Goal: Transaction & Acquisition: Purchase product/service

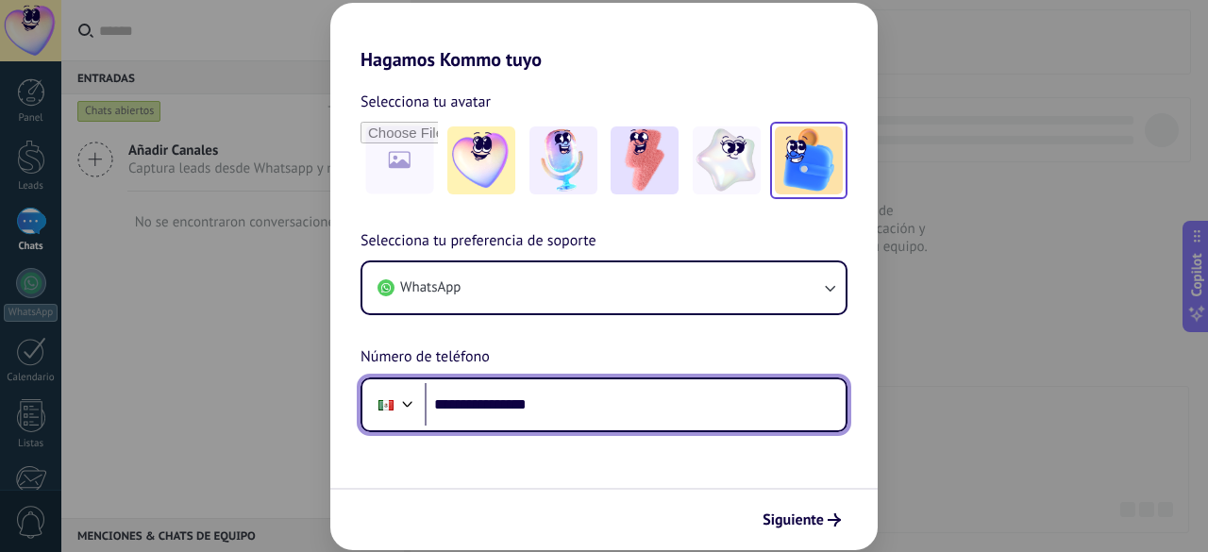
type input "**********"
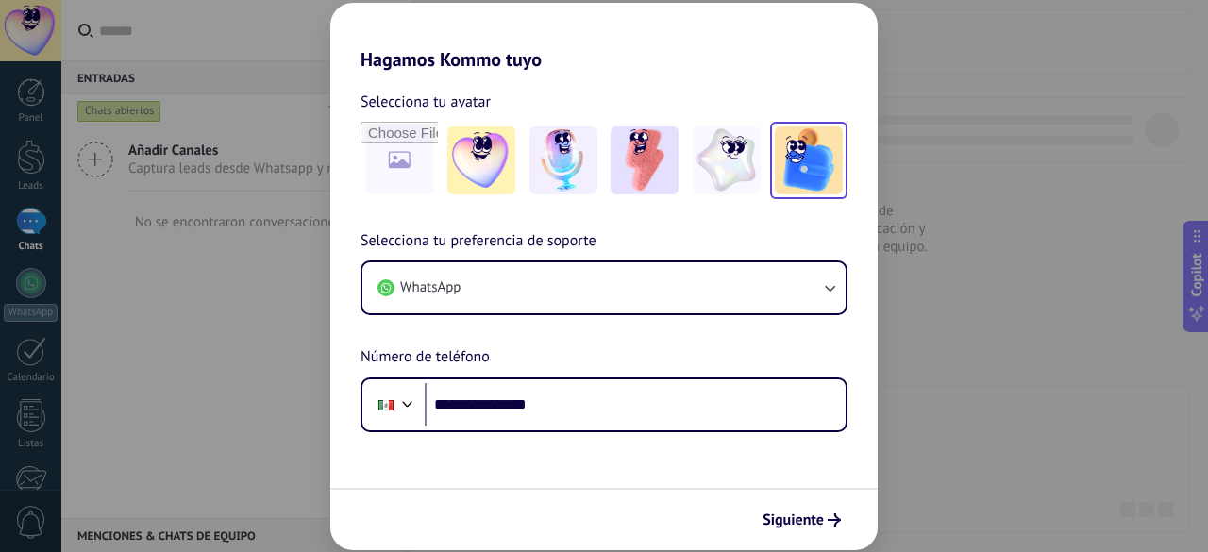
click at [805, 184] on img at bounding box center [809, 160] width 68 height 68
click at [785, 526] on span "Siguiente" at bounding box center [792, 519] width 61 height 13
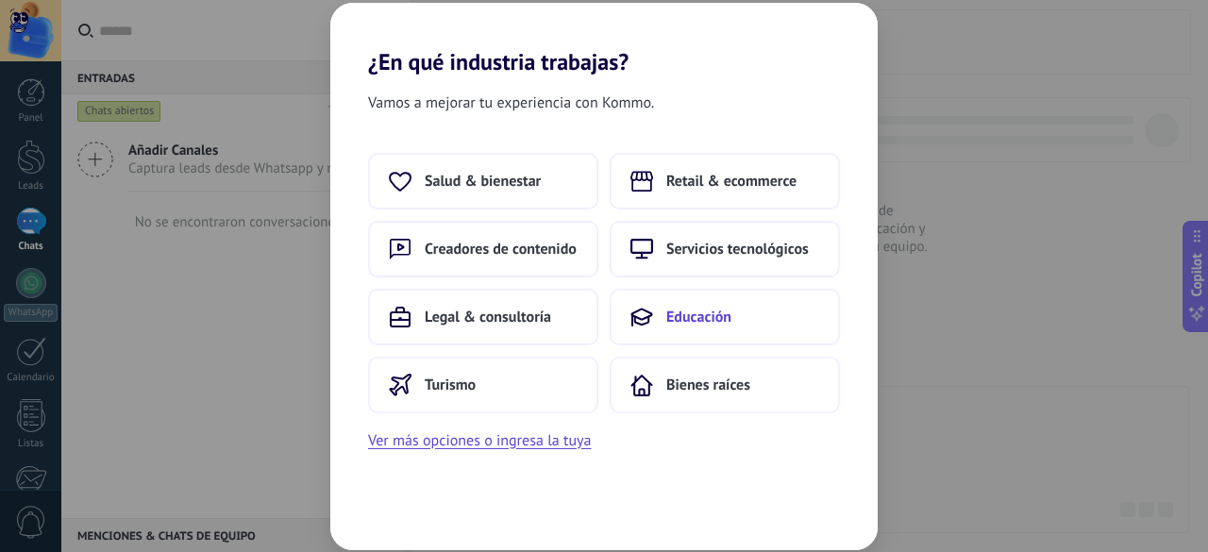
click at [729, 316] on span "Educación" at bounding box center [698, 317] width 65 height 19
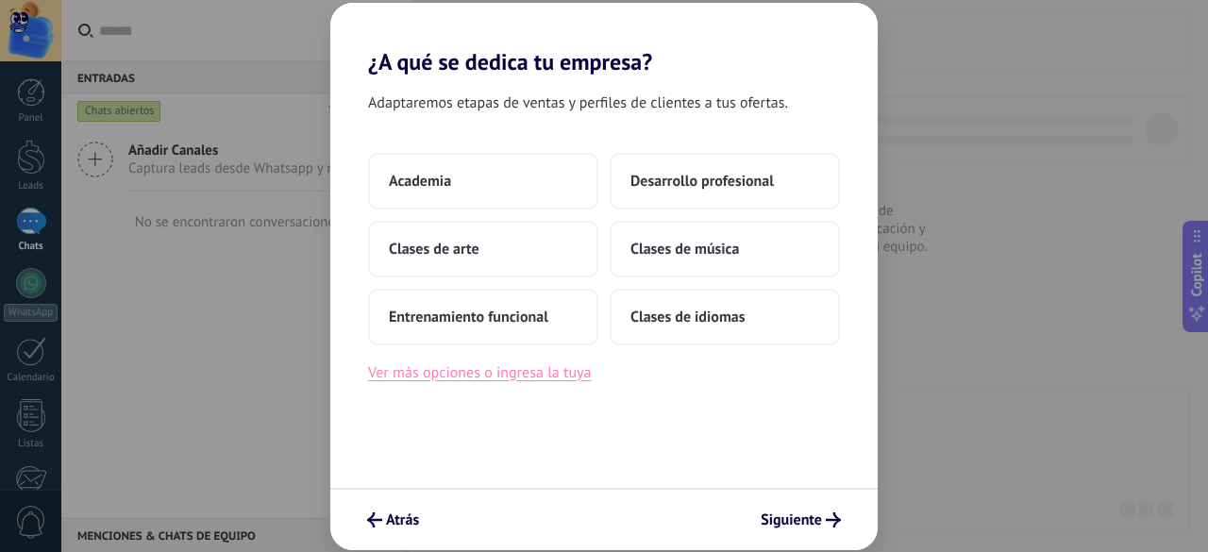
click at [528, 375] on button "Ver más opciones o ingresa la tuya" at bounding box center [479, 372] width 223 height 25
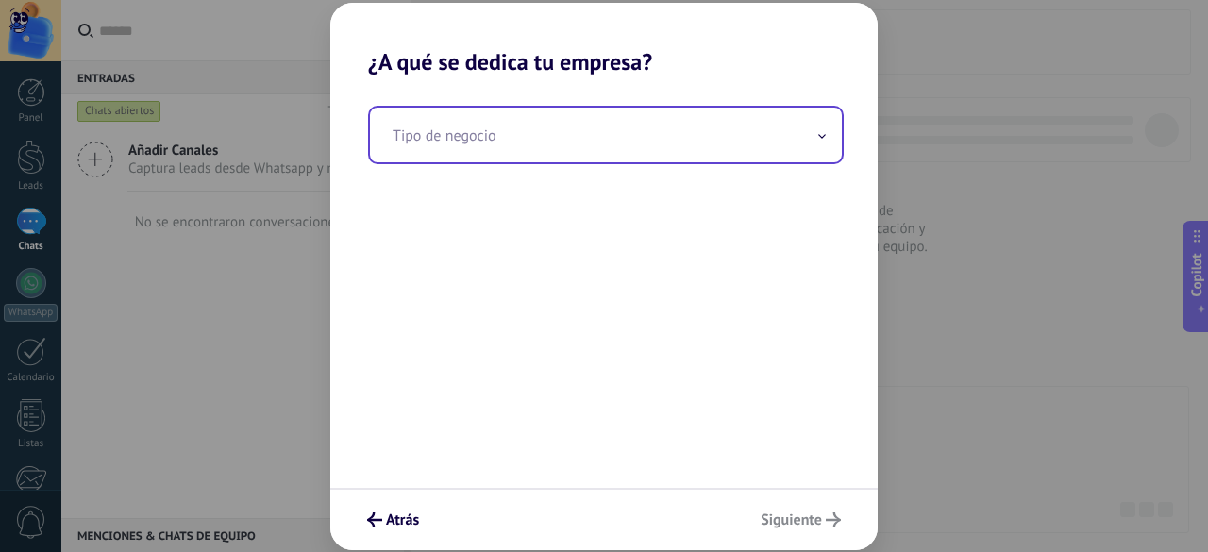
click at [592, 150] on input "text" at bounding box center [606, 135] width 472 height 55
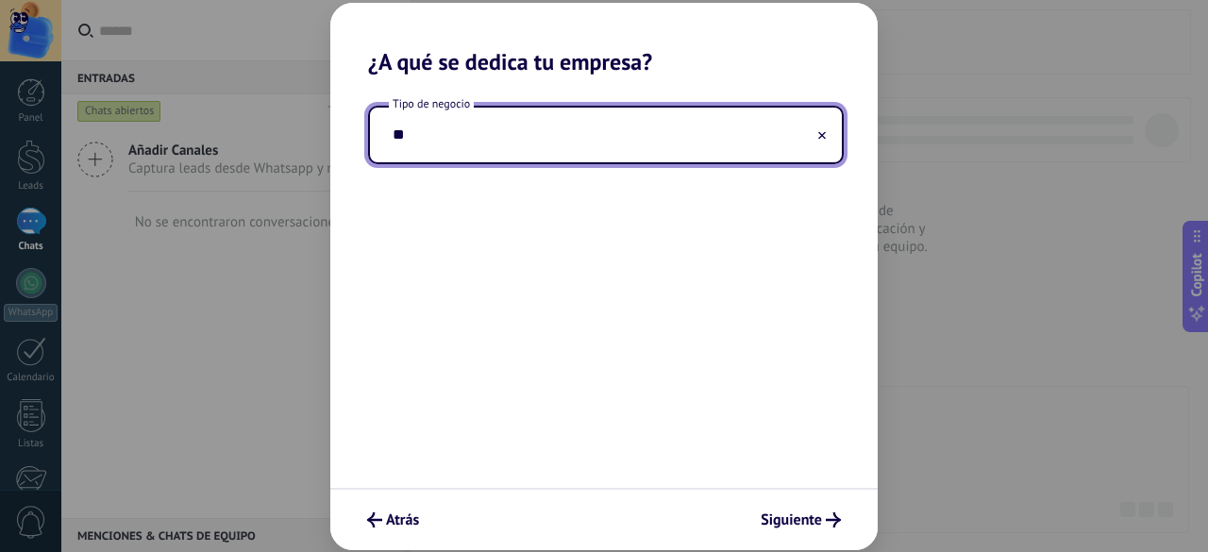
type input "*"
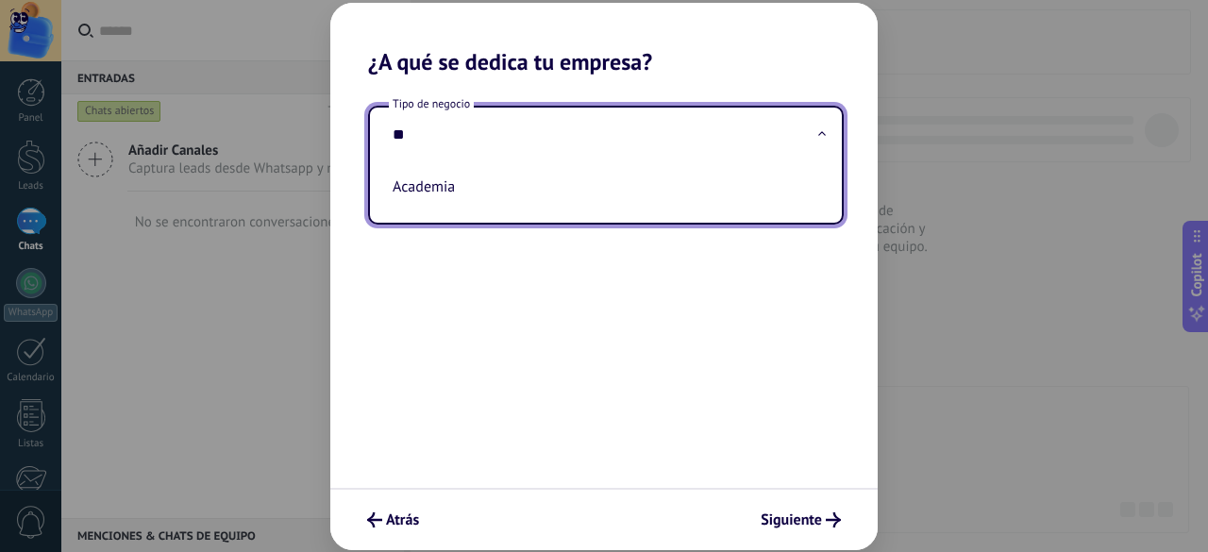
type input "*"
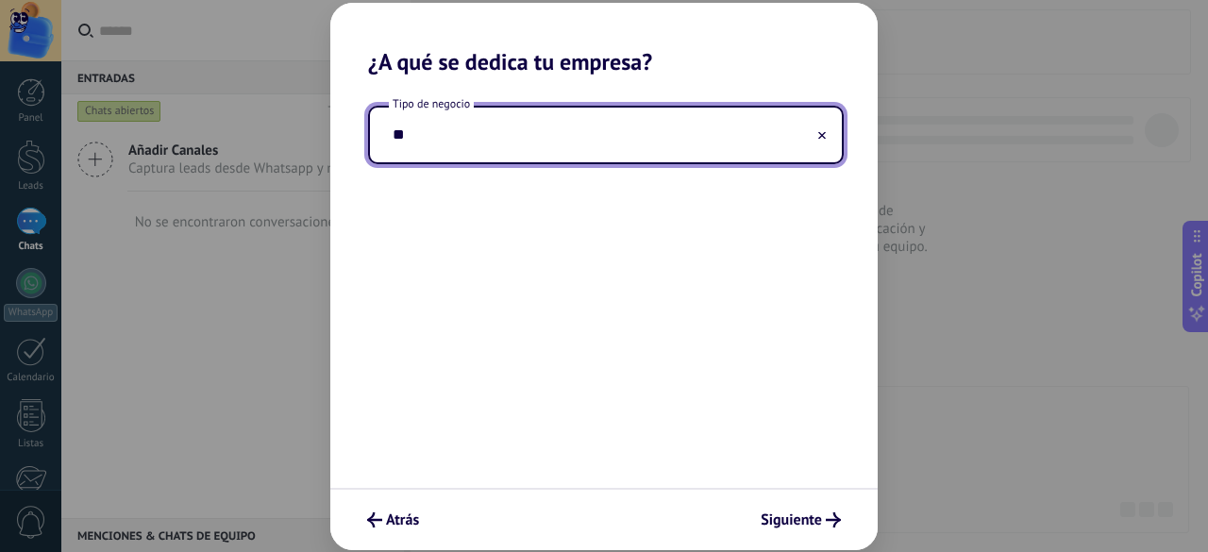
type input "*"
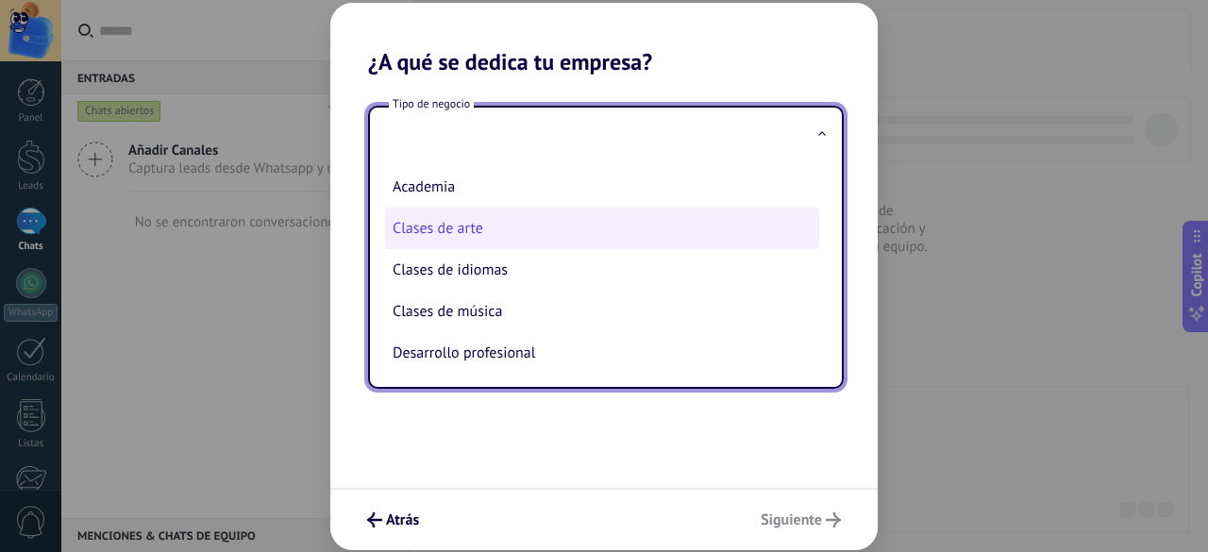
click at [652, 242] on li "Clases de arte" at bounding box center [602, 229] width 434 height 42
type input "**********"
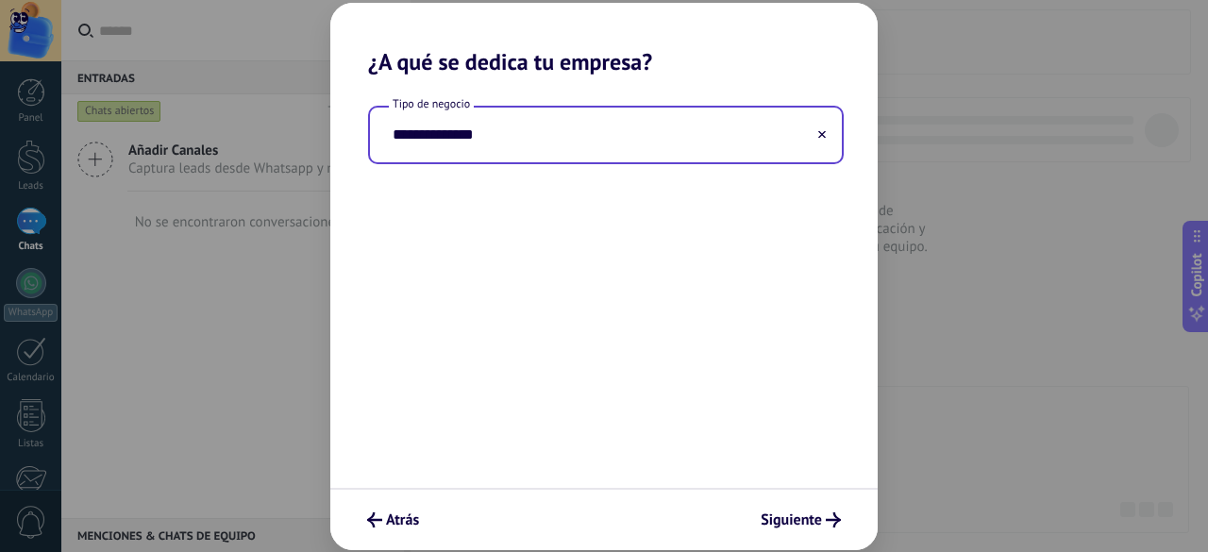
click at [815, 141] on input "**********" at bounding box center [606, 135] width 472 height 55
click at [819, 138] on icon at bounding box center [822, 134] width 8 height 8
click at [764, 135] on input "text" at bounding box center [606, 135] width 472 height 55
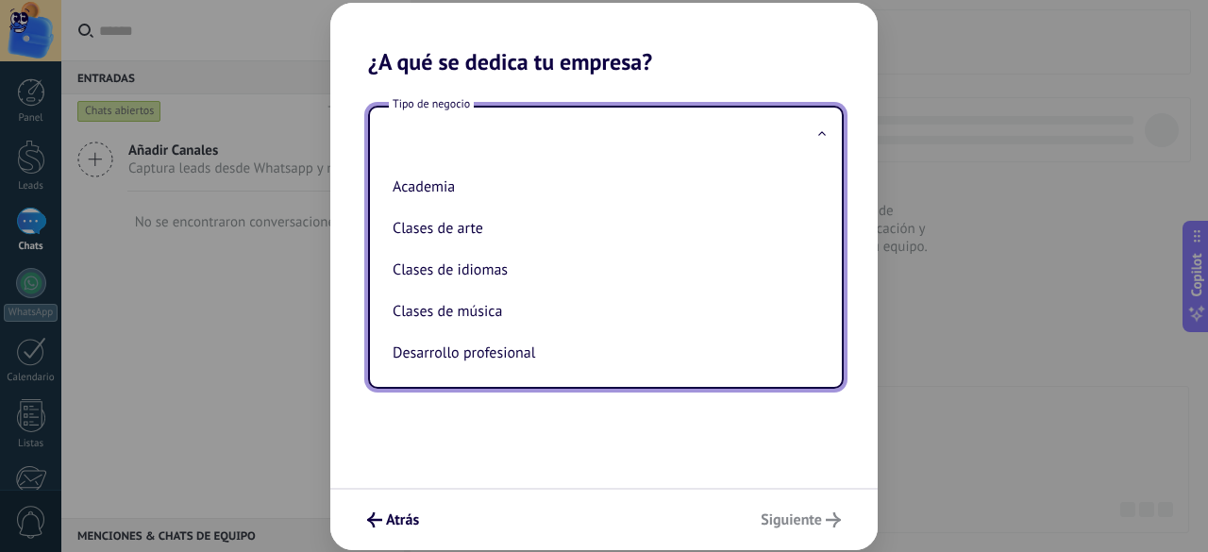
type input "*"
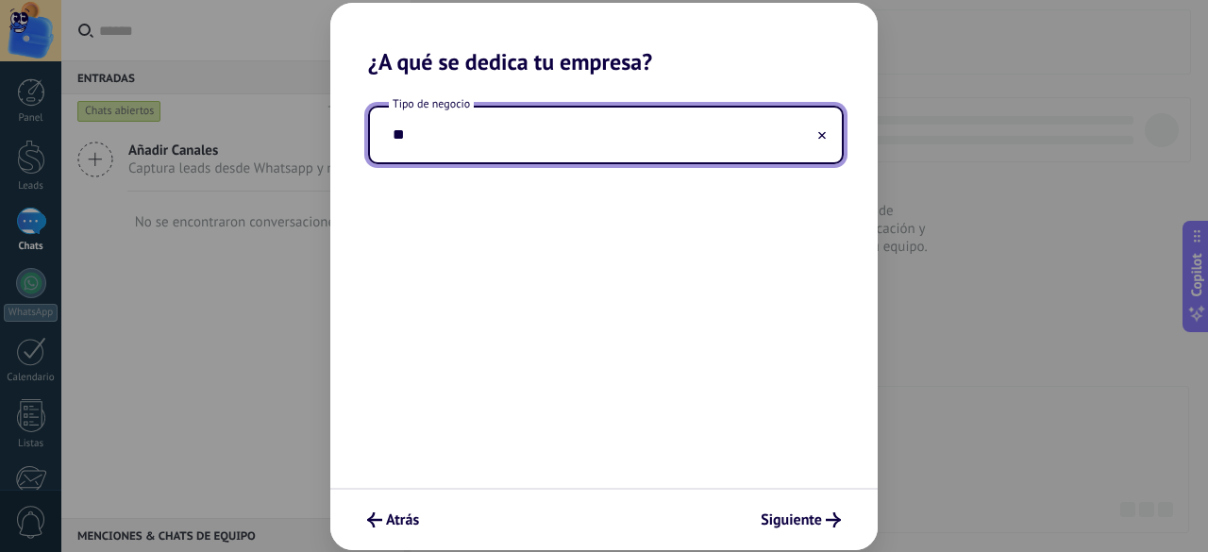
type input "*"
type input "**********"
click at [808, 522] on span "Siguiente" at bounding box center [790, 519] width 61 height 13
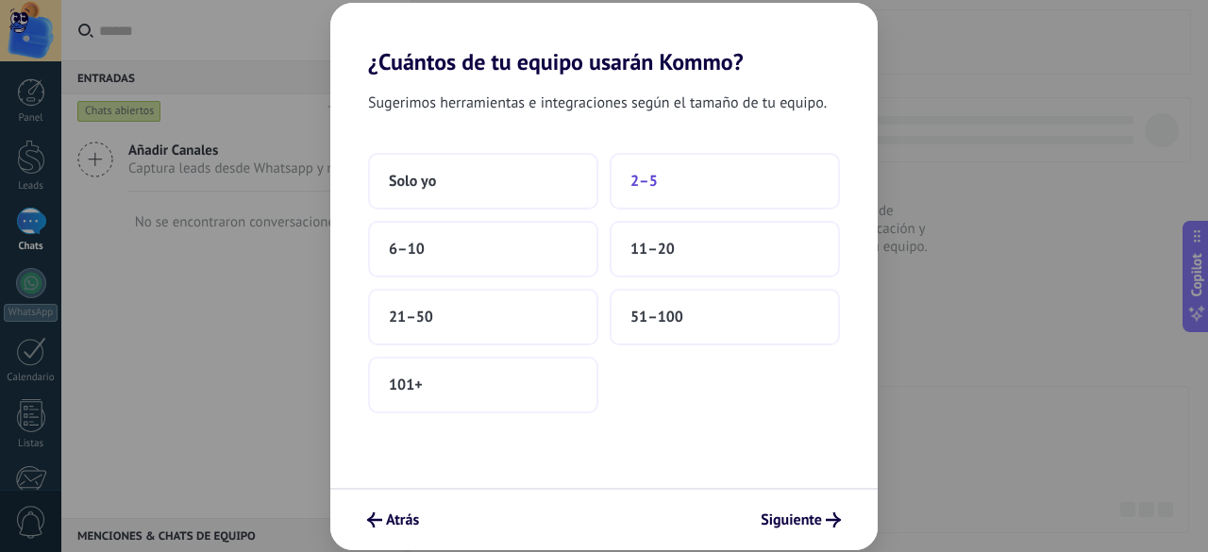
click at [733, 178] on button "2–5" at bounding box center [724, 181] width 230 height 57
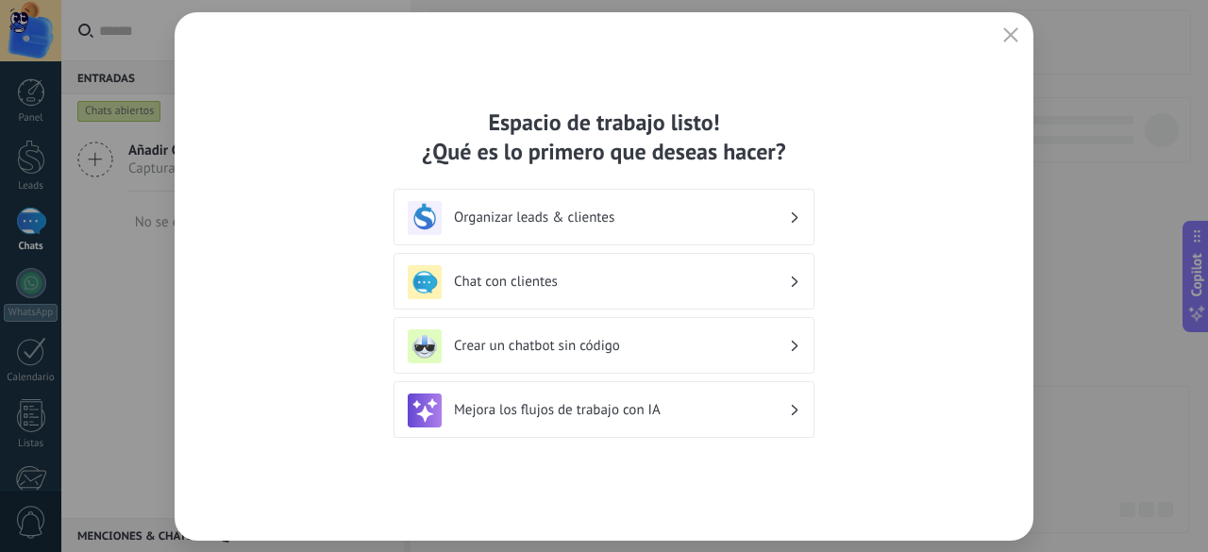
click at [707, 213] on h3 "Organizar leads & clientes" at bounding box center [621, 218] width 335 height 18
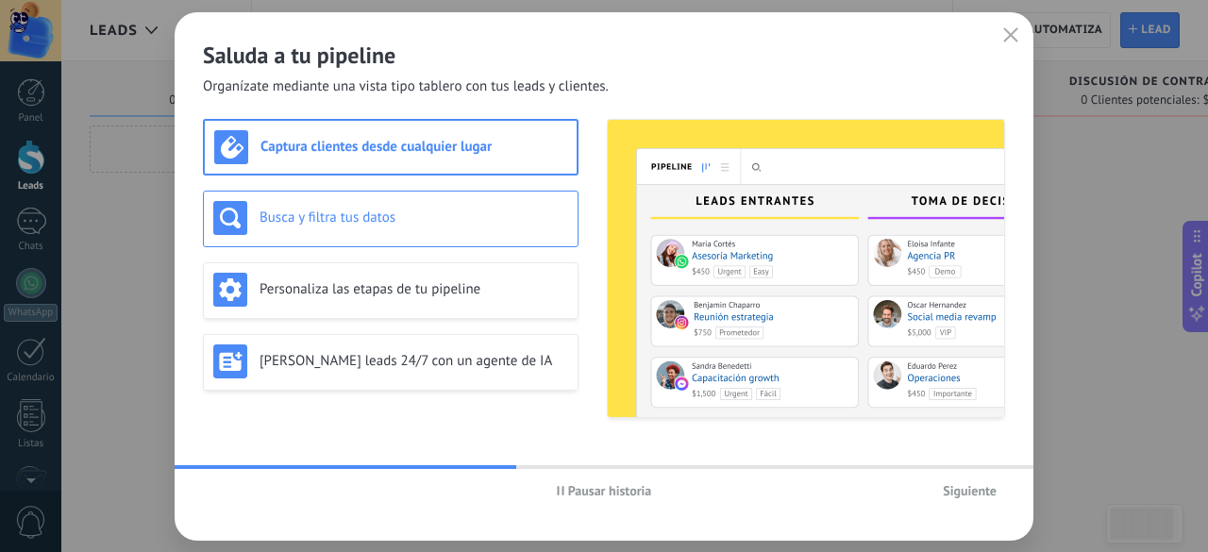
drag, startPoint x: 975, startPoint y: 169, endPoint x: 452, endPoint y: 220, distance: 525.2
click at [452, 220] on h3 "Busca y filtra tus datos" at bounding box center [413, 218] width 309 height 18
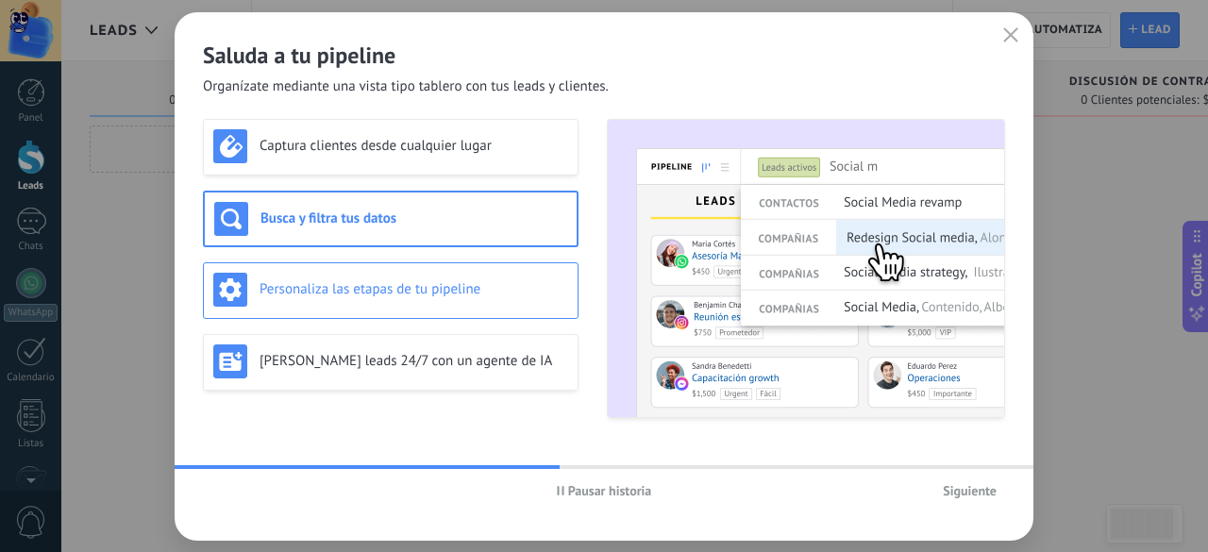
click at [448, 264] on div "Personaliza las etapas de tu pipeline" at bounding box center [391, 290] width 376 height 57
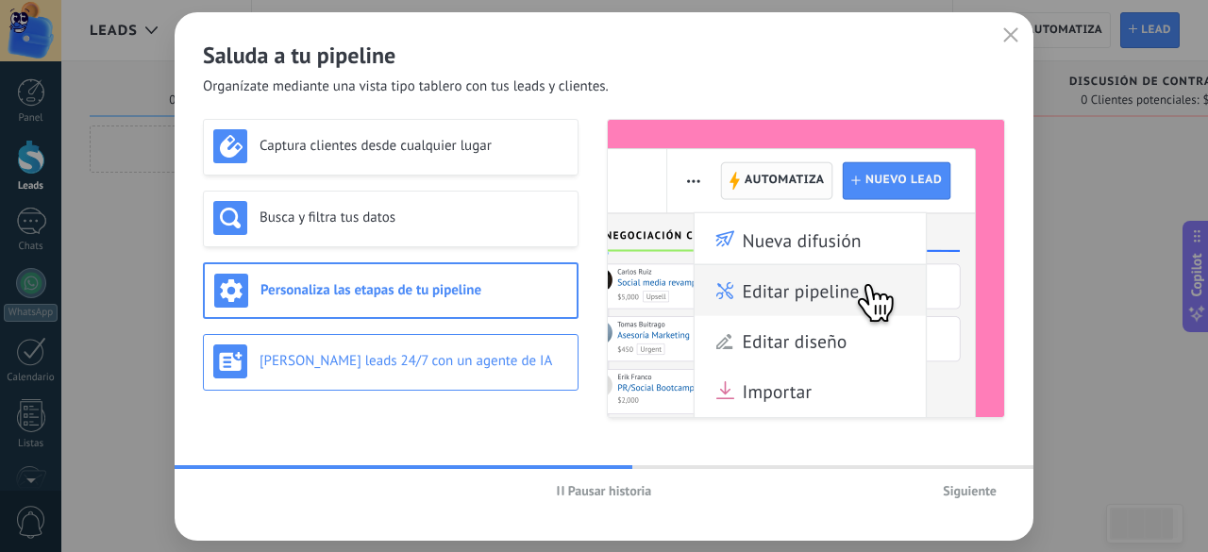
click at [460, 358] on h3 "Genera leads 24/7 con un agente de IA" at bounding box center [413, 361] width 309 height 18
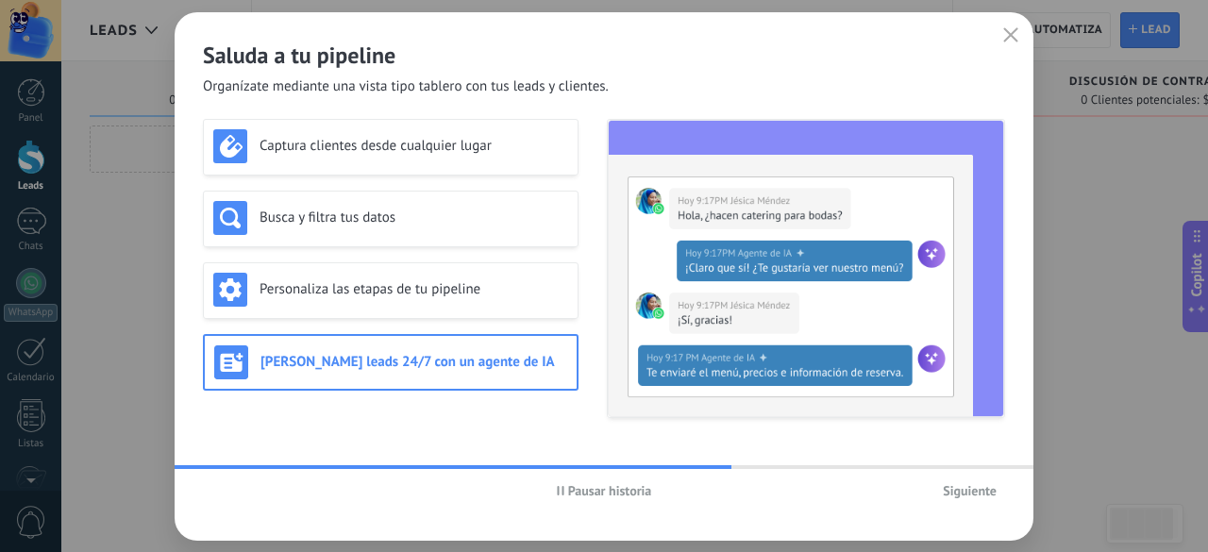
click at [976, 493] on span "Siguiente" at bounding box center [970, 490] width 54 height 13
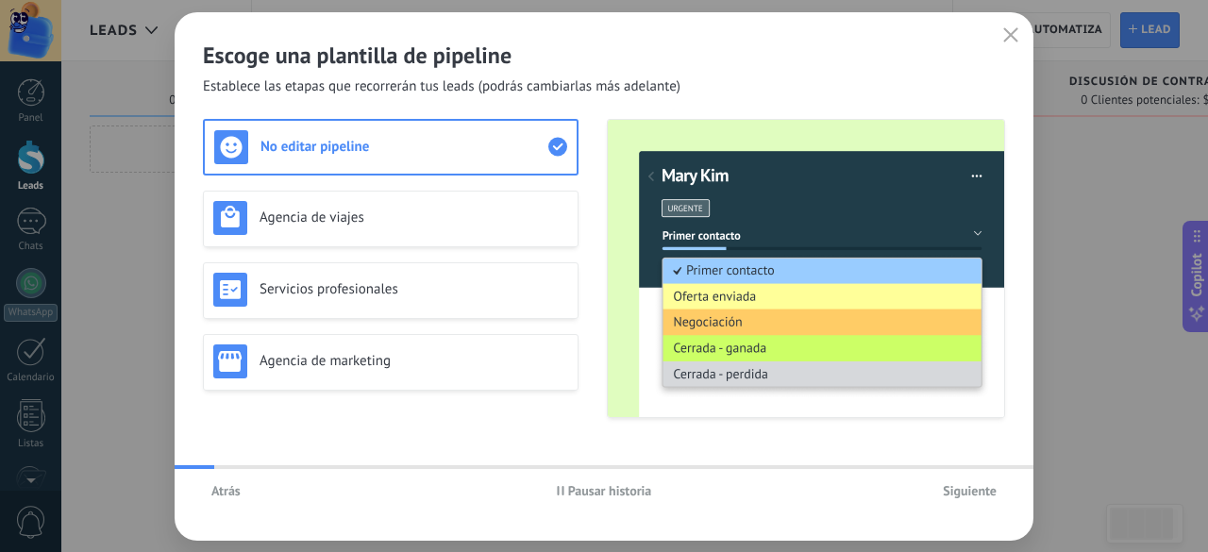
click at [976, 493] on span "Siguiente" at bounding box center [970, 490] width 54 height 13
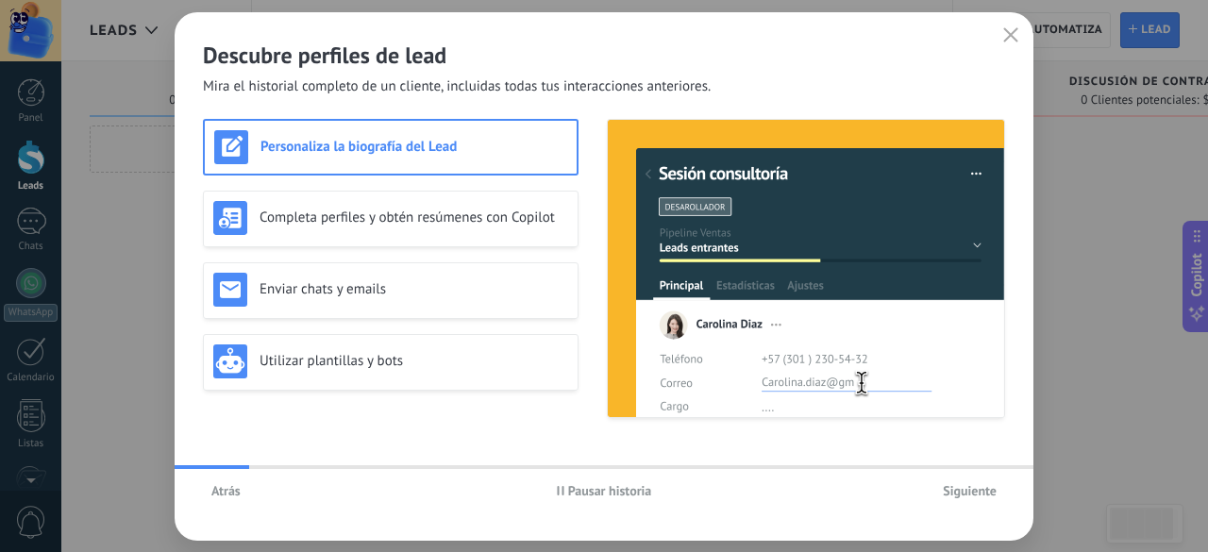
click at [976, 493] on span "Siguiente" at bounding box center [970, 490] width 54 height 13
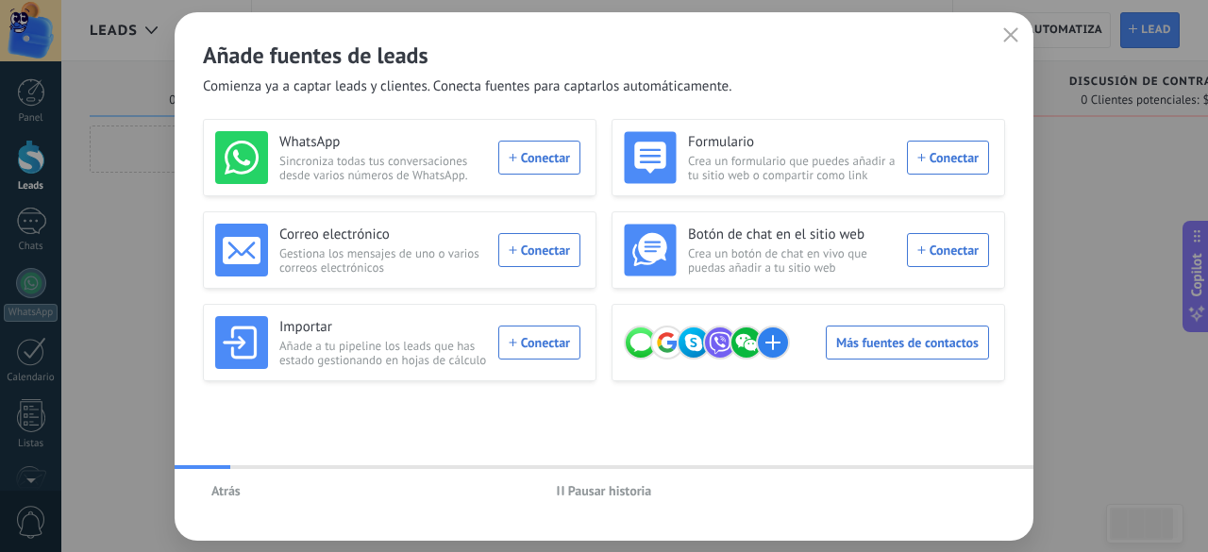
click at [976, 493] on div "Atrás Pausar historia" at bounding box center [604, 490] width 859 height 43
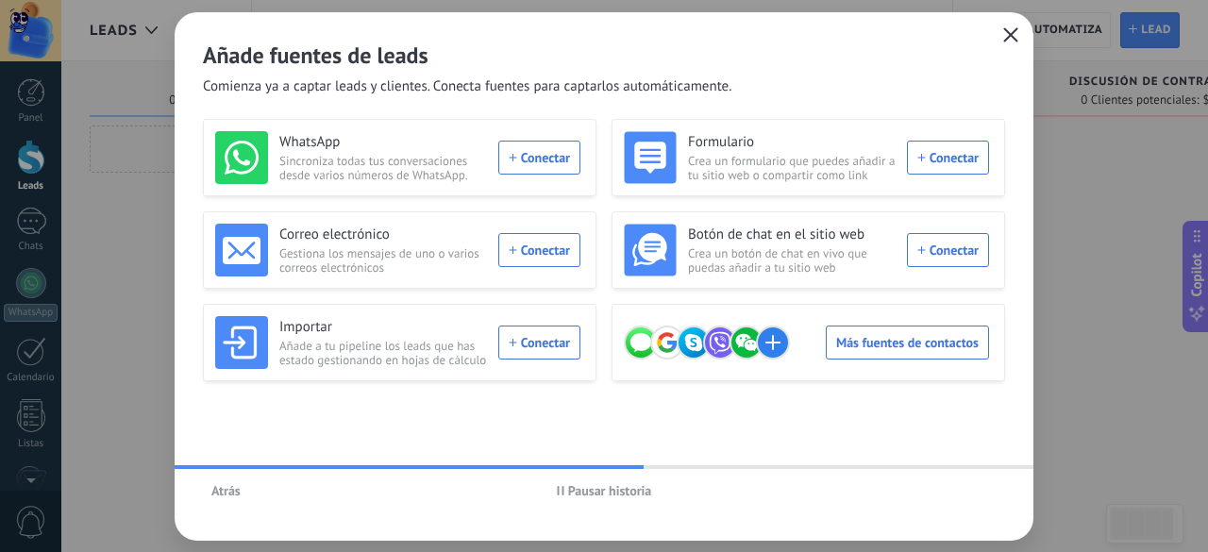
click at [1010, 37] on icon "button" at bounding box center [1010, 34] width 15 height 15
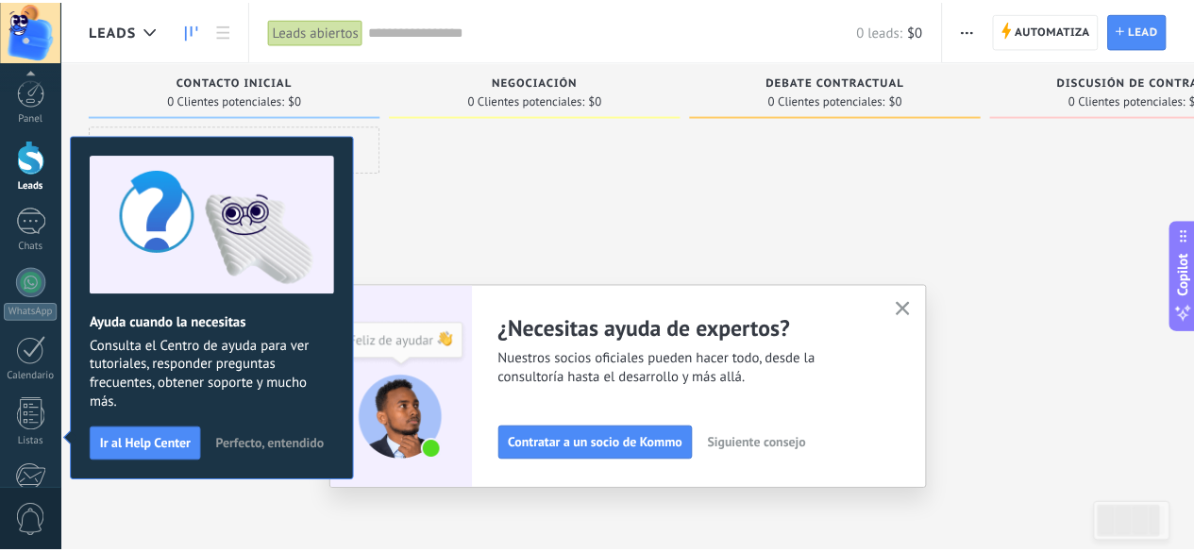
scroll to position [231, 0]
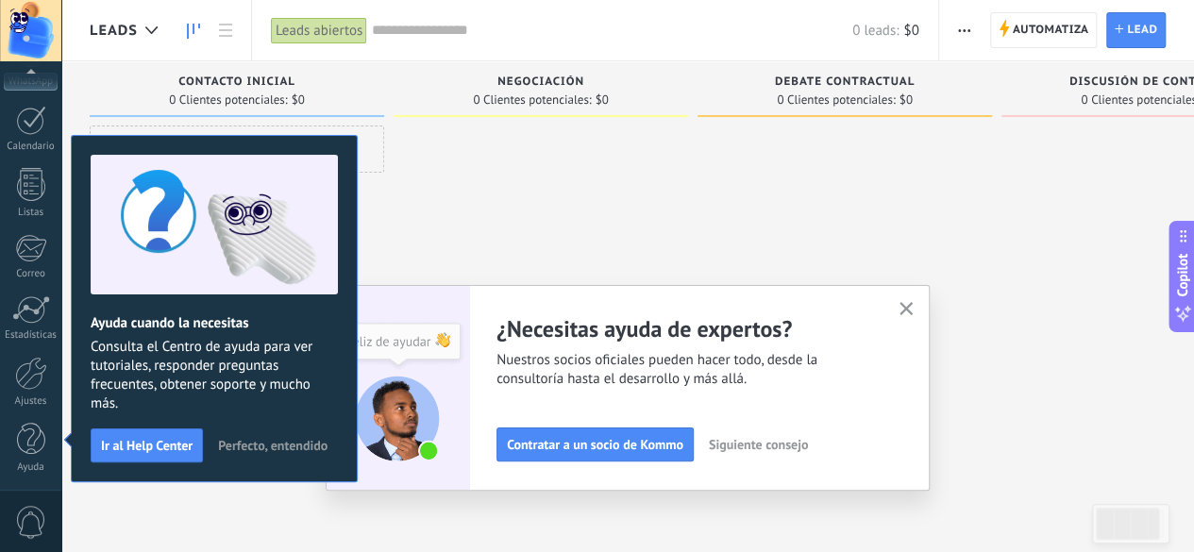
click at [908, 306] on icon "button" at bounding box center [906, 309] width 14 height 14
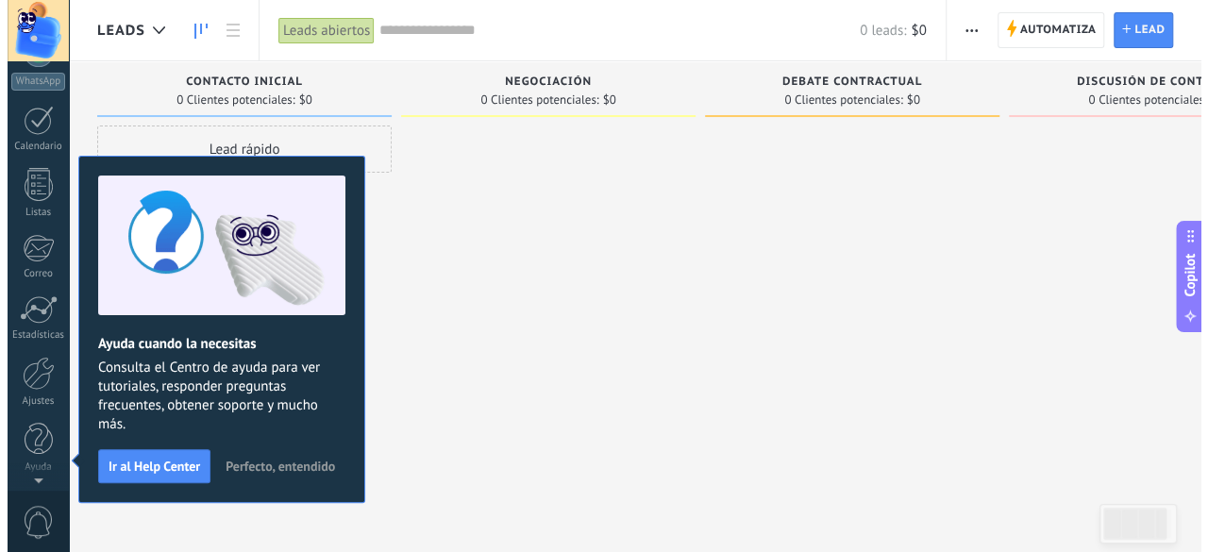
scroll to position [0, 0]
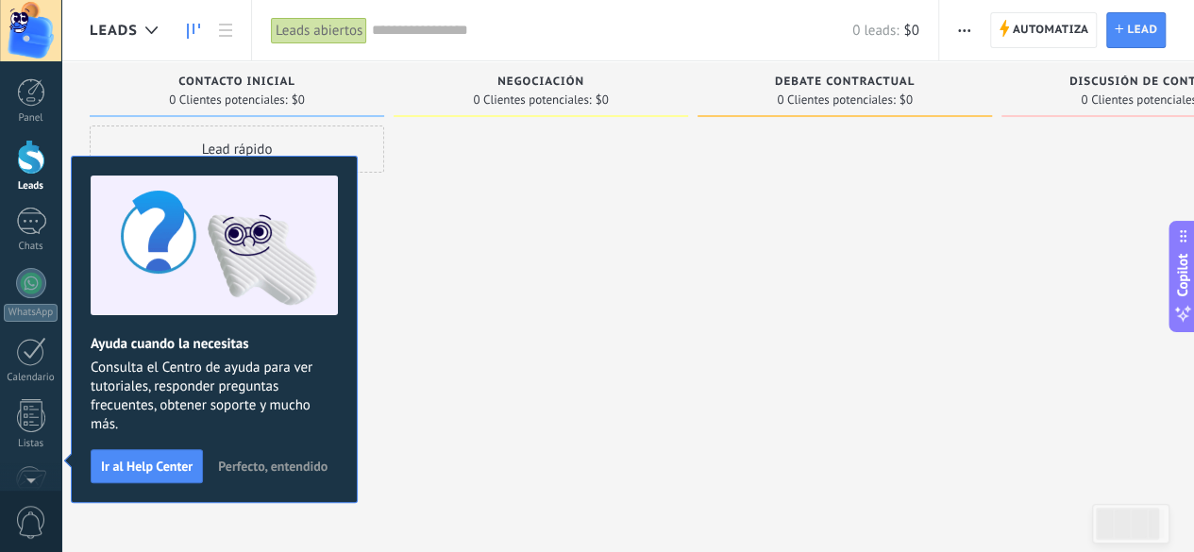
click at [287, 467] on span "Perfecto, entendido" at bounding box center [272, 465] width 109 height 13
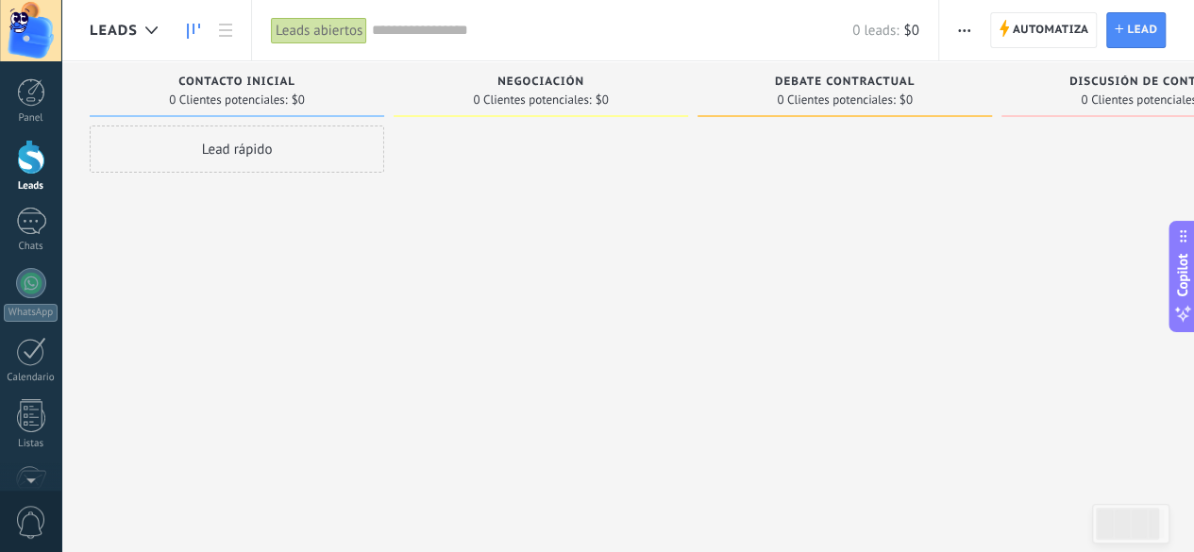
click at [961, 30] on icon "button" at bounding box center [964, 30] width 12 height 3
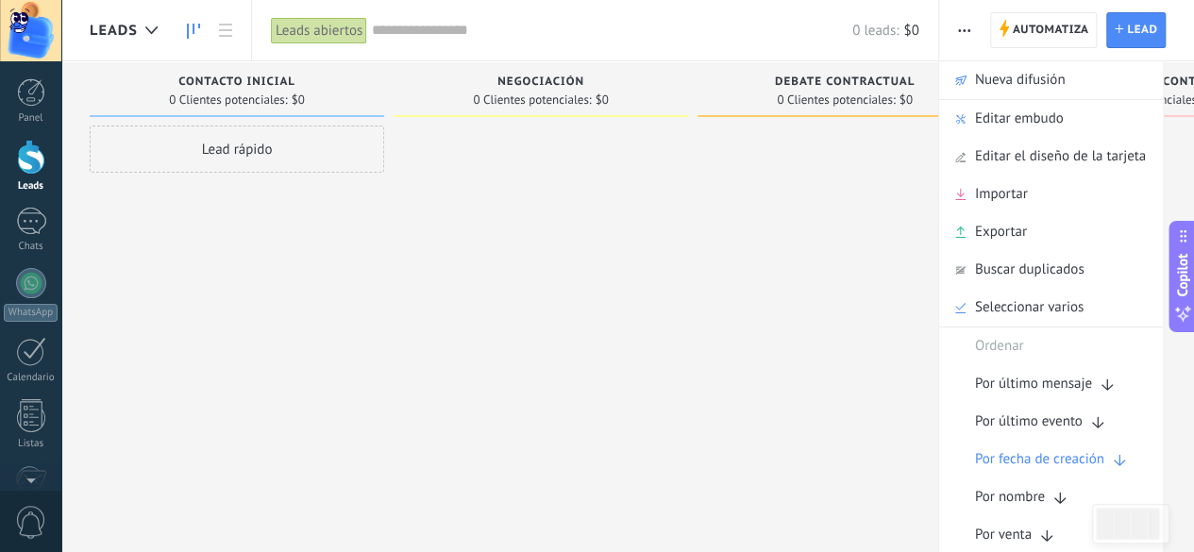
click at [806, 255] on div at bounding box center [844, 278] width 294 height 306
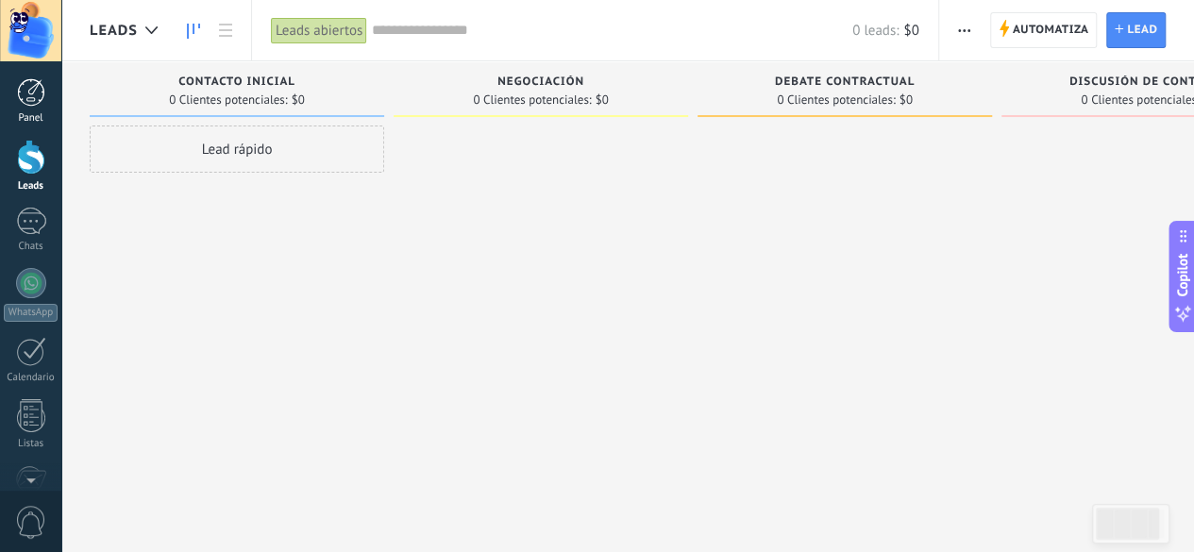
click at [34, 107] on link "Panel" at bounding box center [30, 101] width 61 height 46
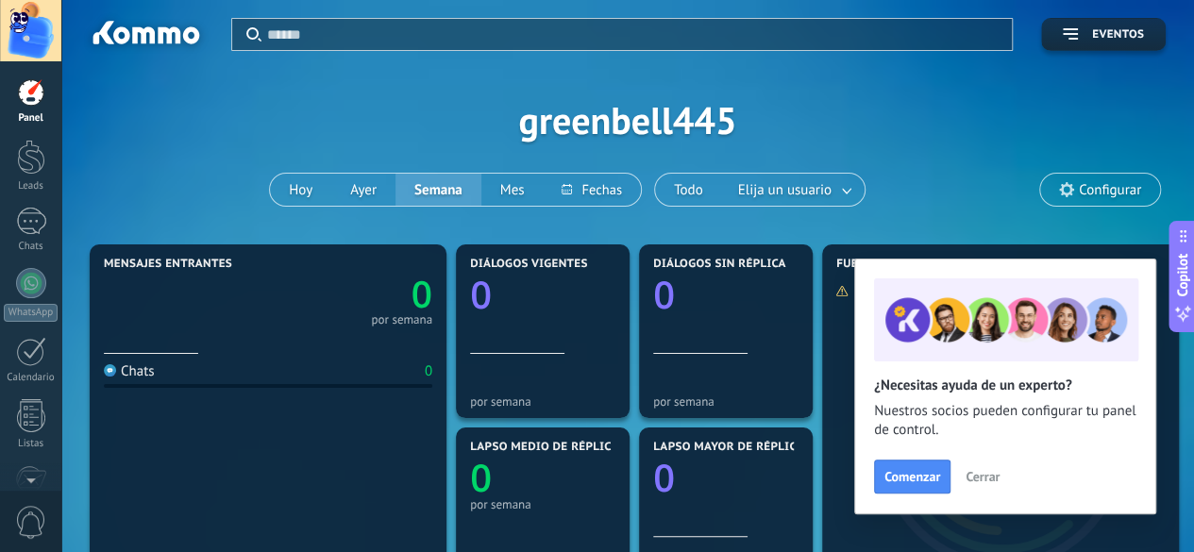
click at [32, 517] on span "0" at bounding box center [31, 522] width 32 height 33
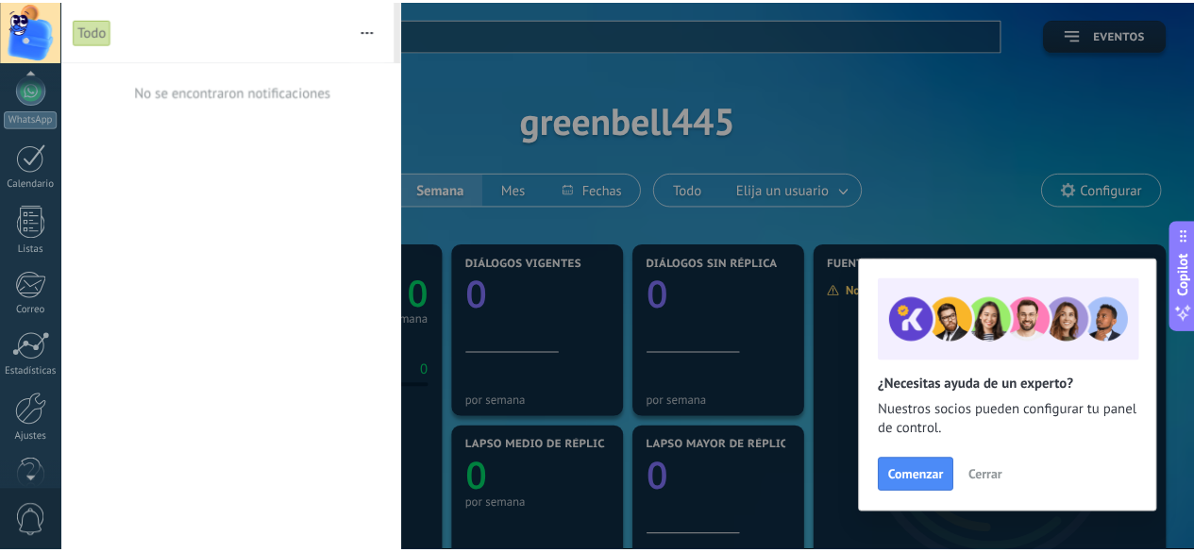
scroll to position [231, 0]
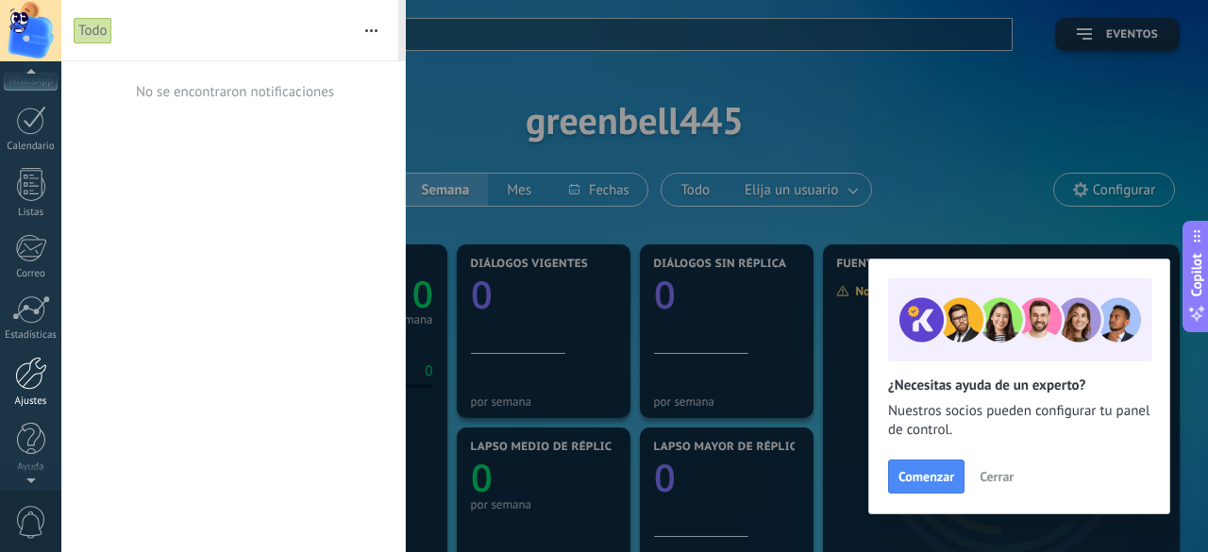
click at [34, 386] on div at bounding box center [31, 373] width 32 height 33
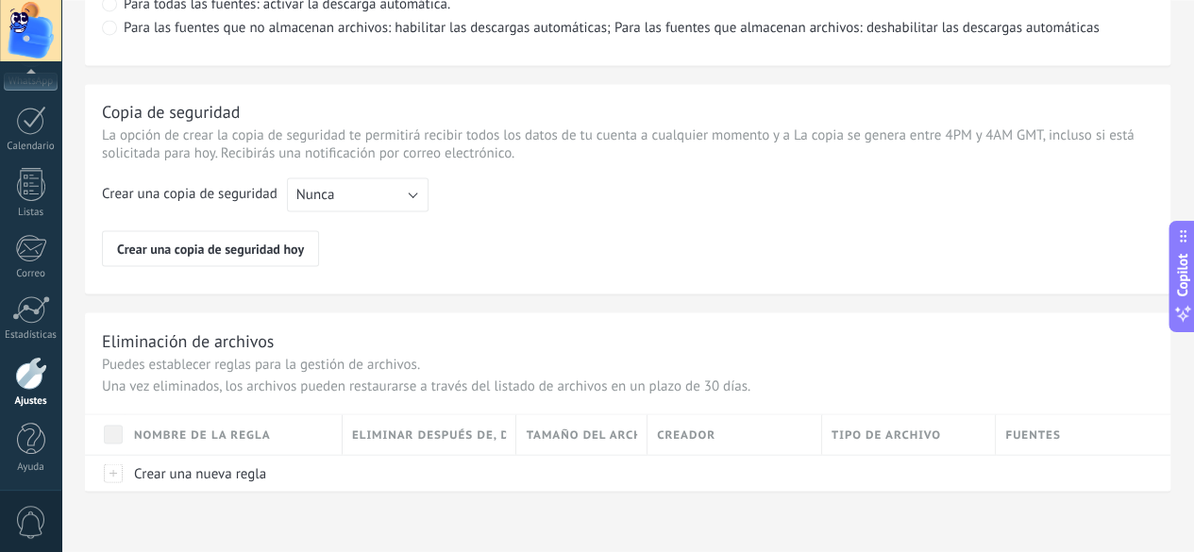
scroll to position [1562, 0]
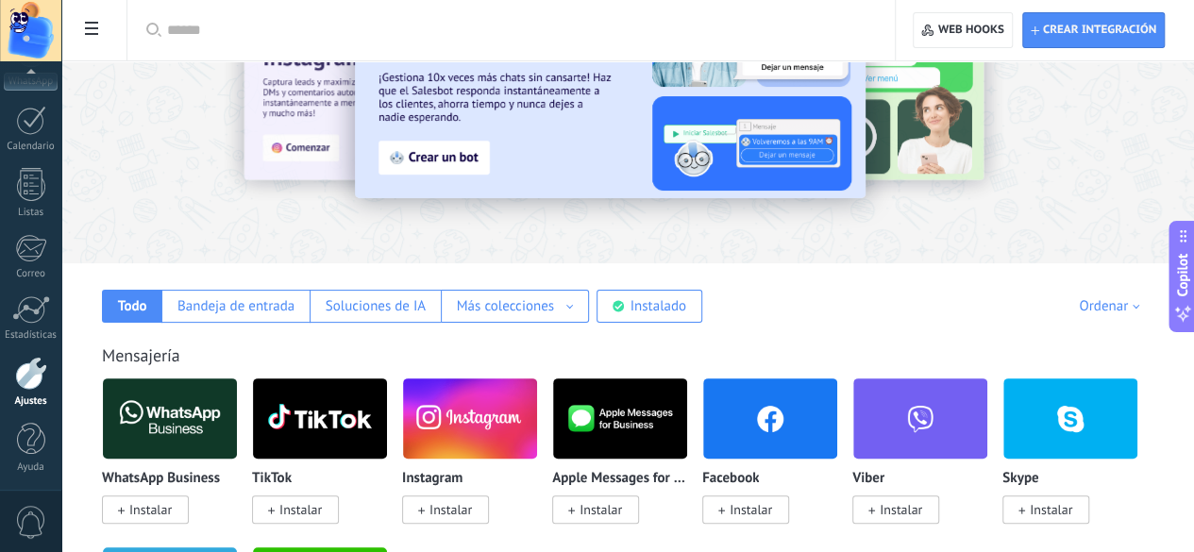
scroll to position [107, 0]
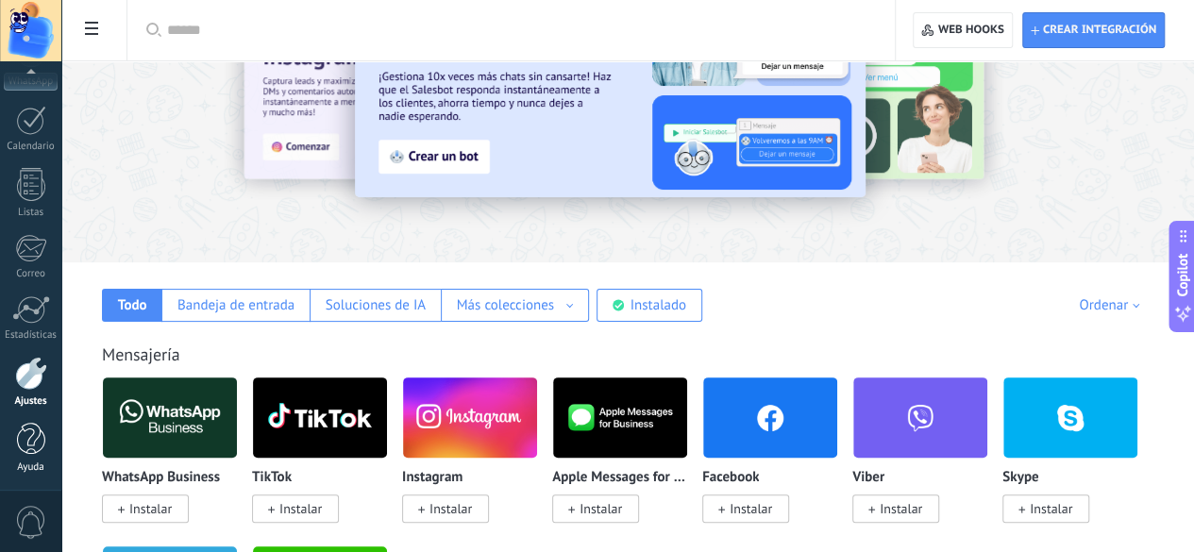
click at [28, 444] on div at bounding box center [31, 439] width 28 height 33
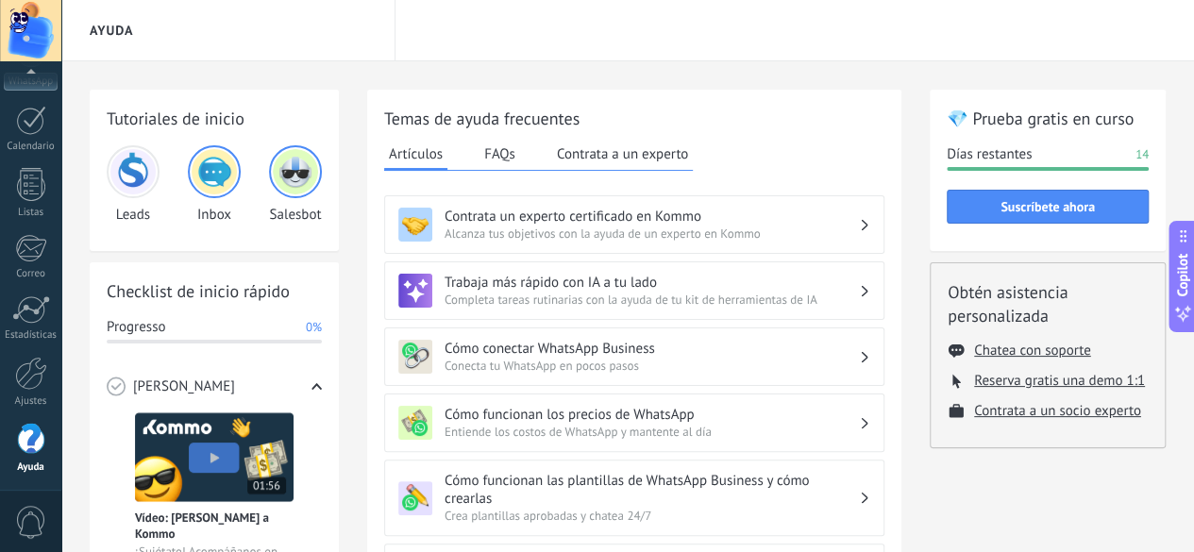
click at [619, 158] on button "Contrata a un experto" at bounding box center [622, 154] width 141 height 28
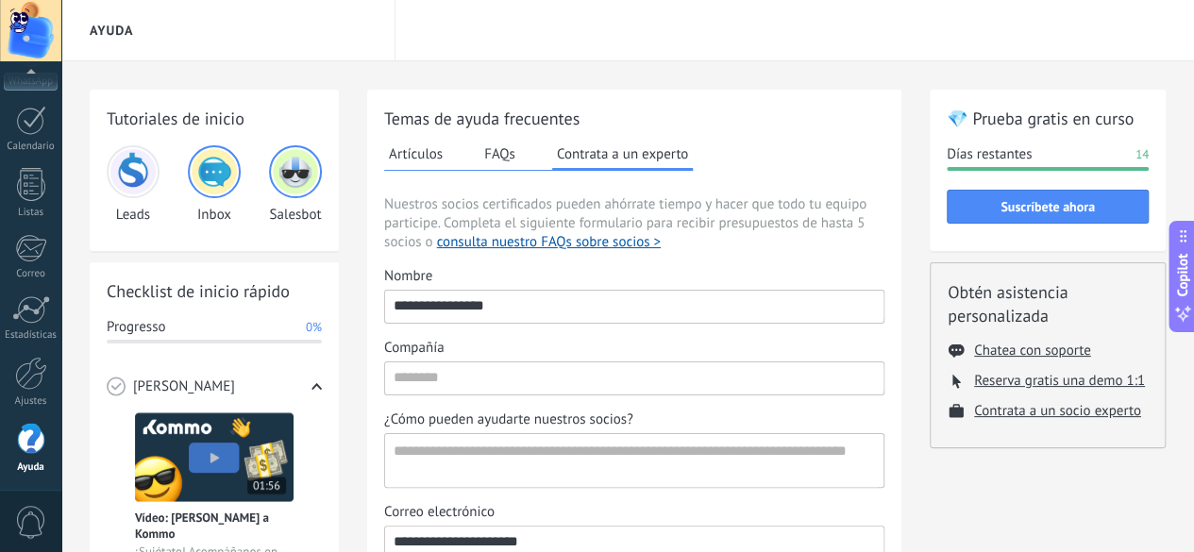
click at [485, 150] on button "FAQs" at bounding box center [499, 154] width 41 height 28
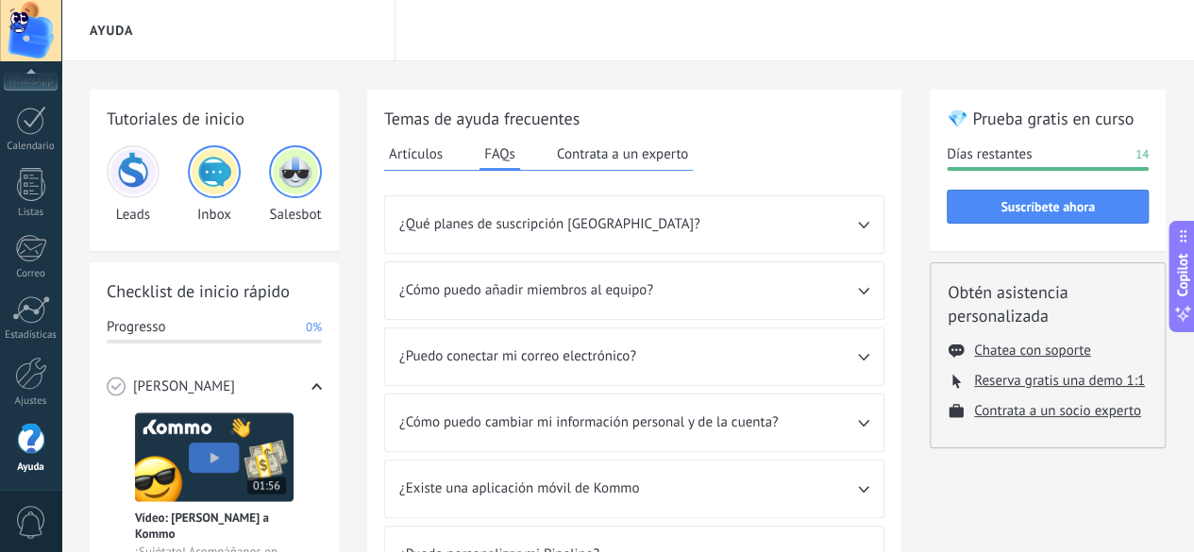
click at [726, 229] on span "¿Qué planes de suscripción tienen?" at bounding box center [628, 224] width 459 height 19
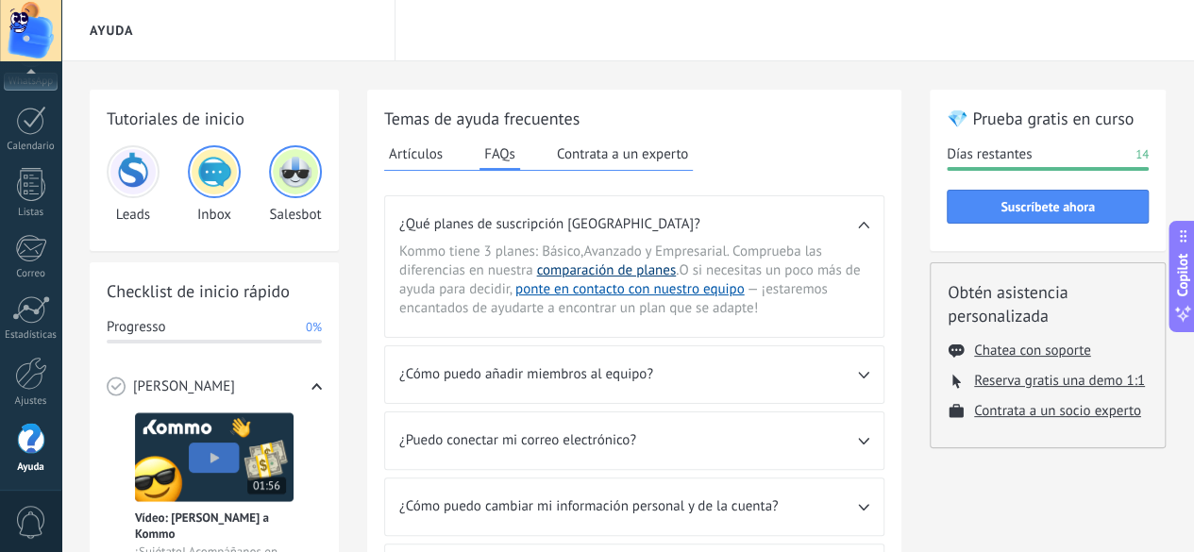
click at [654, 274] on link "comparación de planes" at bounding box center [607, 270] width 140 height 18
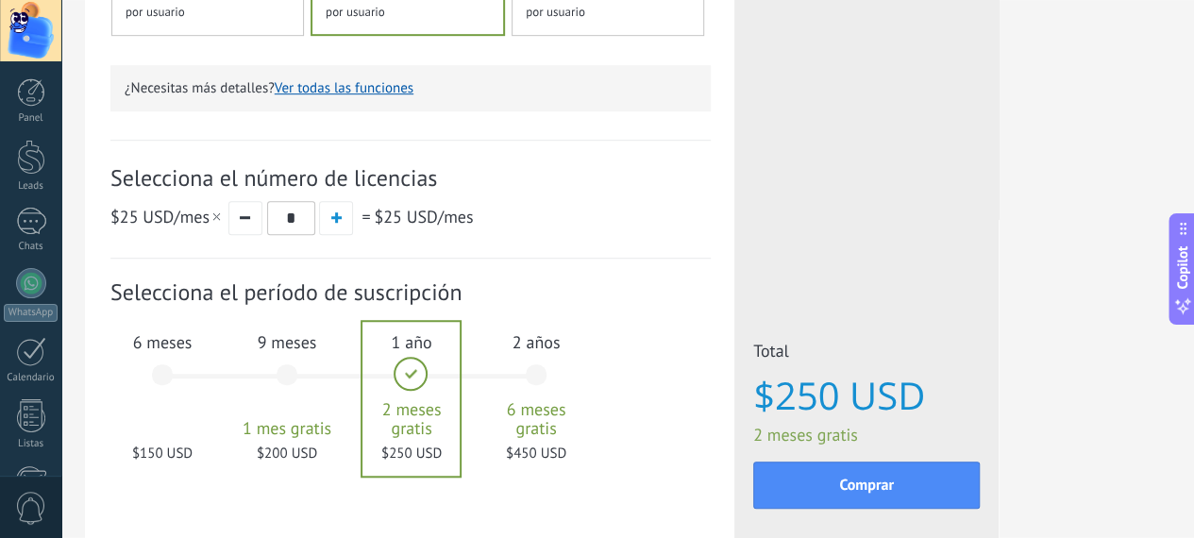
scroll to position [589, 0]
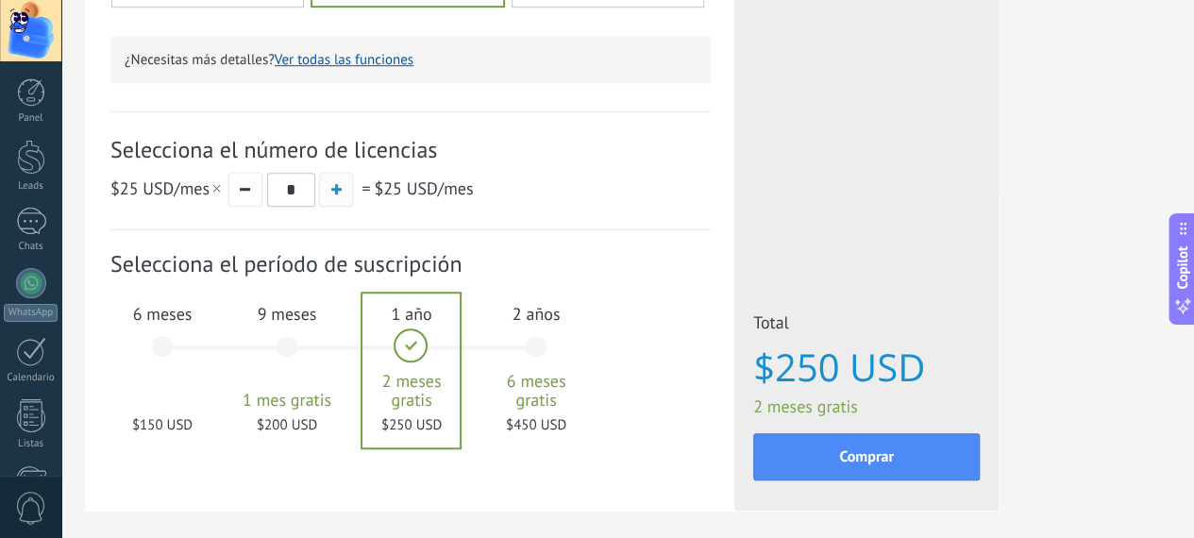
click at [342, 193] on span "button" at bounding box center [336, 189] width 10 height 10
click at [262, 199] on button "button" at bounding box center [245, 190] width 34 height 34
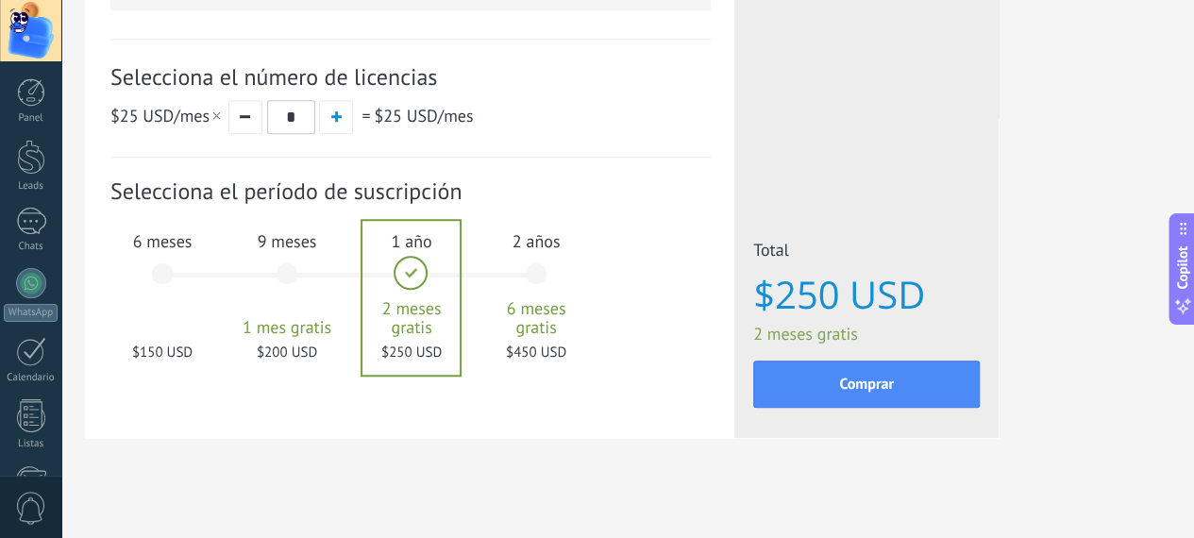
scroll to position [672, 0]
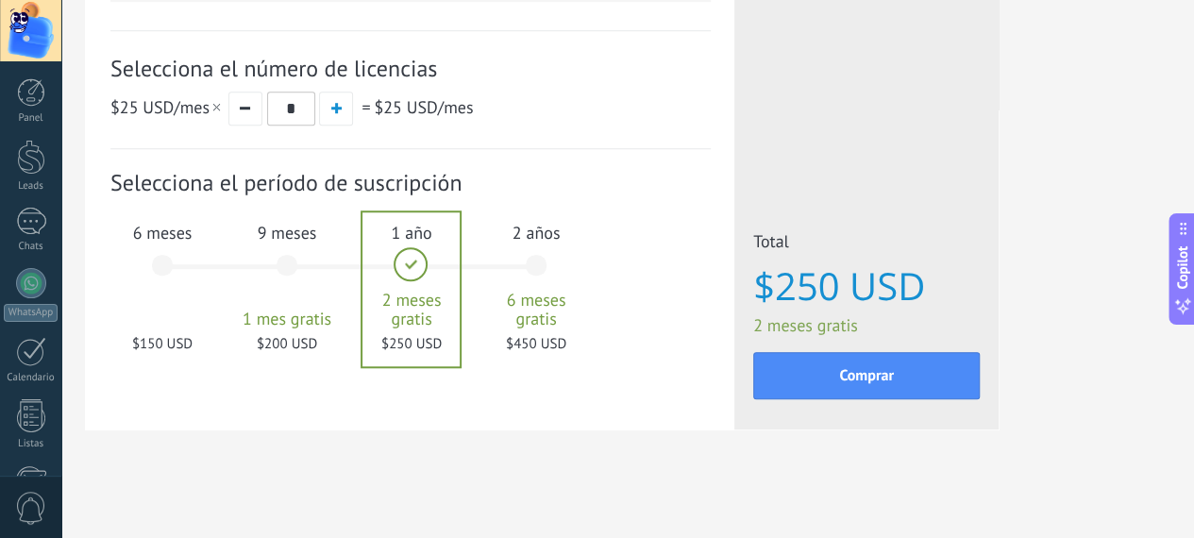
click at [338, 280] on div "9 meses 1 mes gratis $200 USD" at bounding box center [287, 274] width 102 height 133
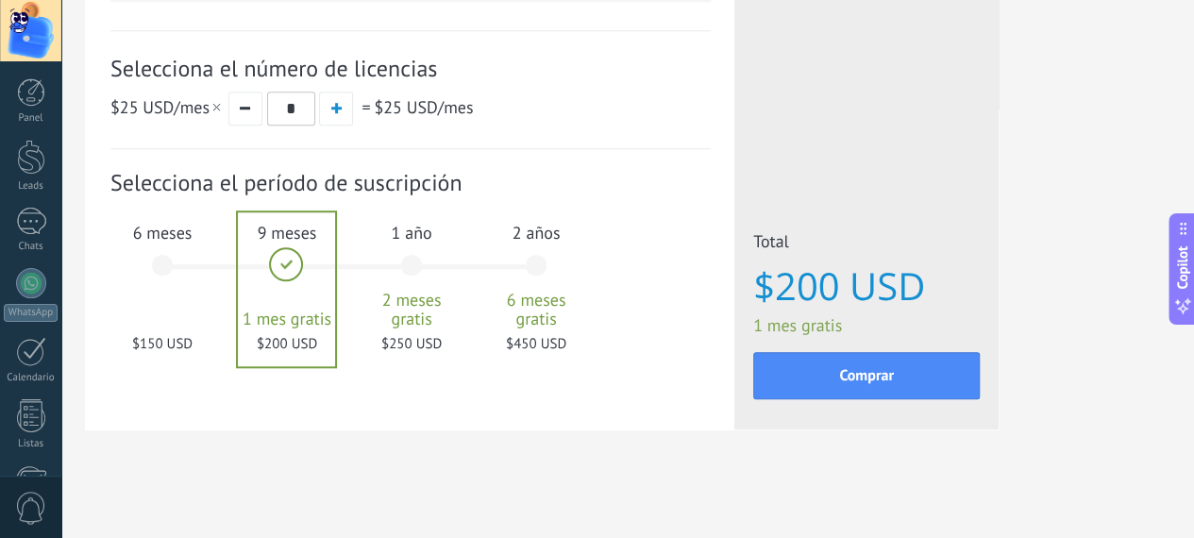
click at [462, 259] on div "1 año 2 meses gratis $250 USD" at bounding box center [411, 274] width 102 height 133
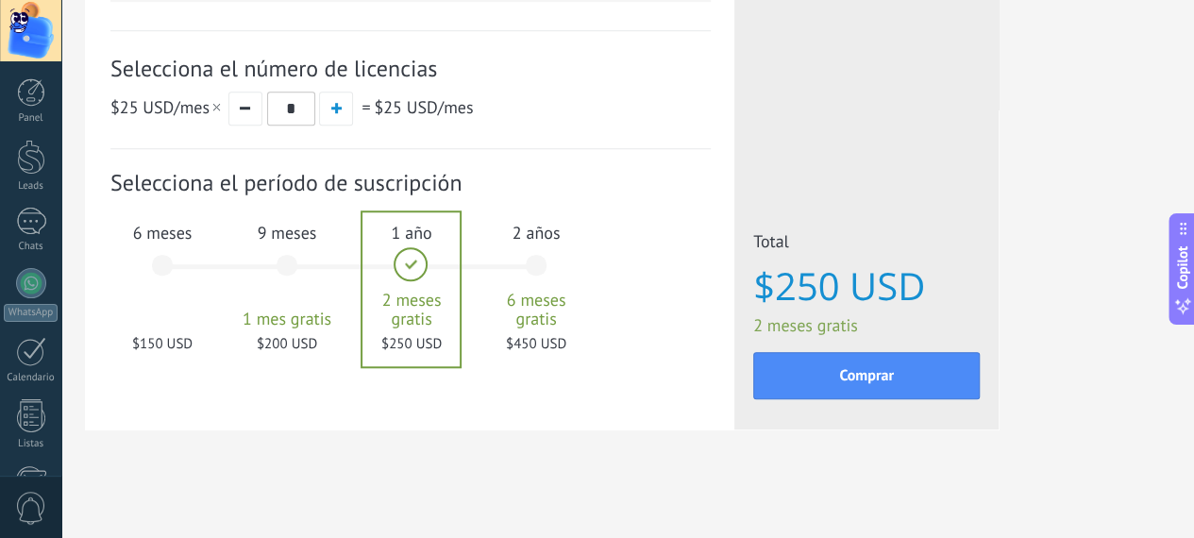
click at [213, 229] on span "6 meses" at bounding box center [162, 233] width 102 height 22
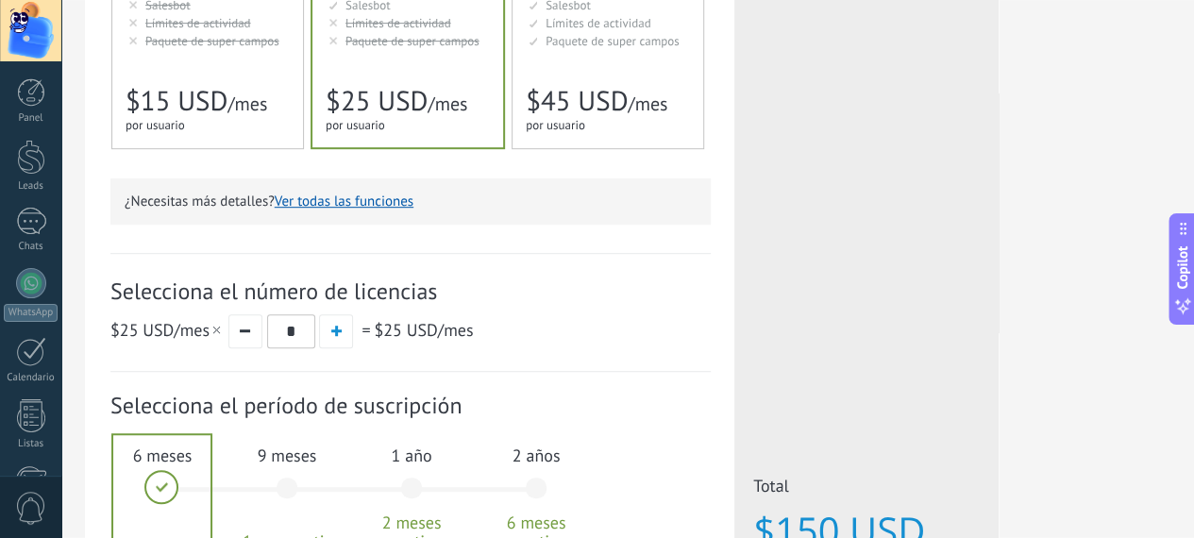
scroll to position [446, 0]
click at [353, 326] on button "button" at bounding box center [336, 332] width 34 height 34
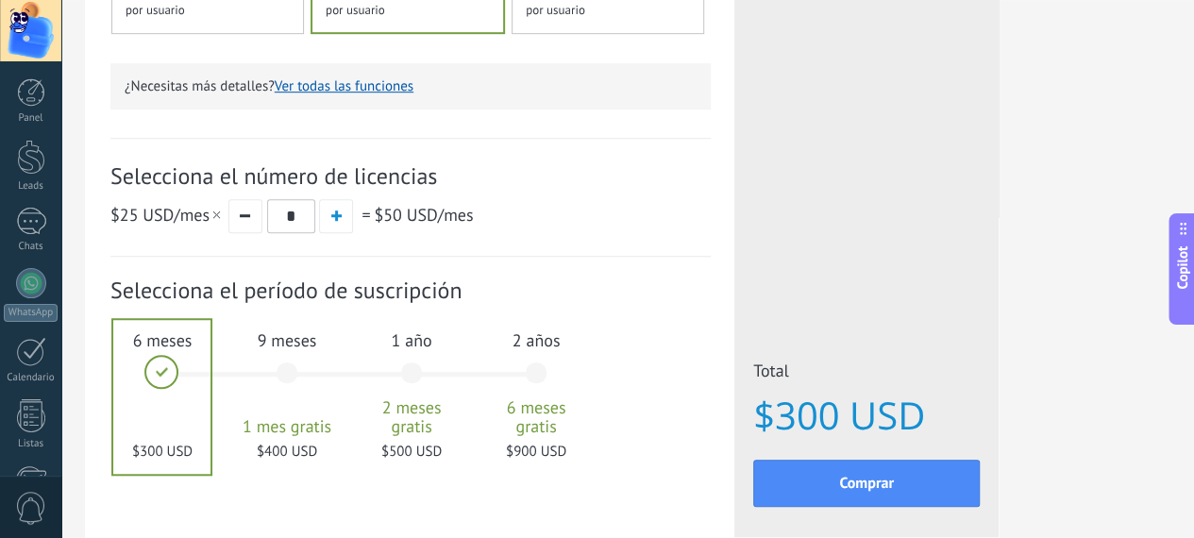
scroll to position [567, 0]
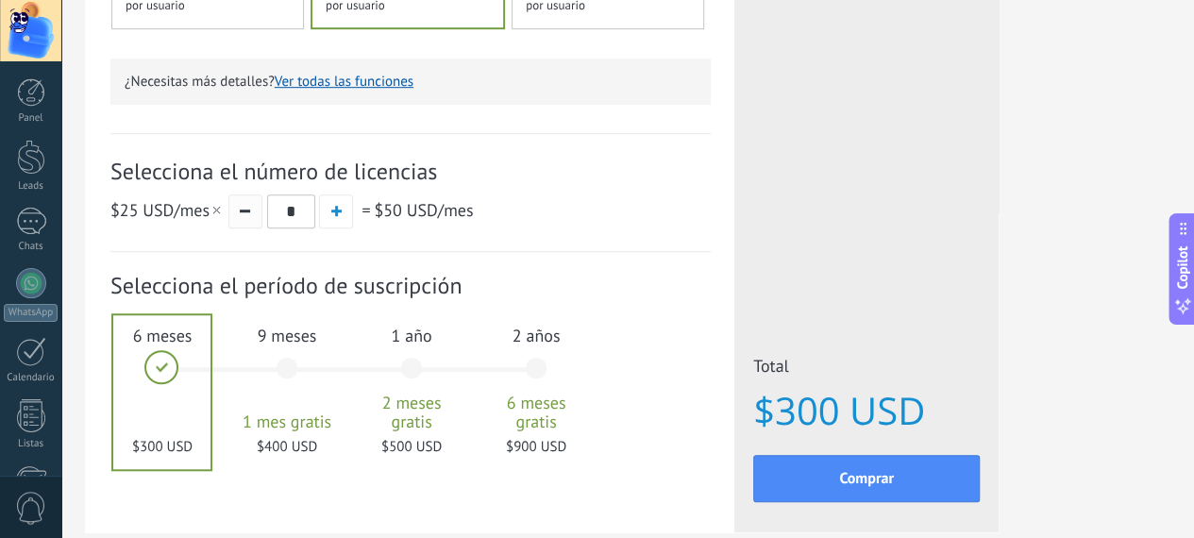
click at [262, 210] on button "button" at bounding box center [245, 211] width 34 height 34
click at [353, 219] on button "button" at bounding box center [336, 211] width 34 height 34
click at [262, 225] on button "button" at bounding box center [245, 211] width 34 height 34
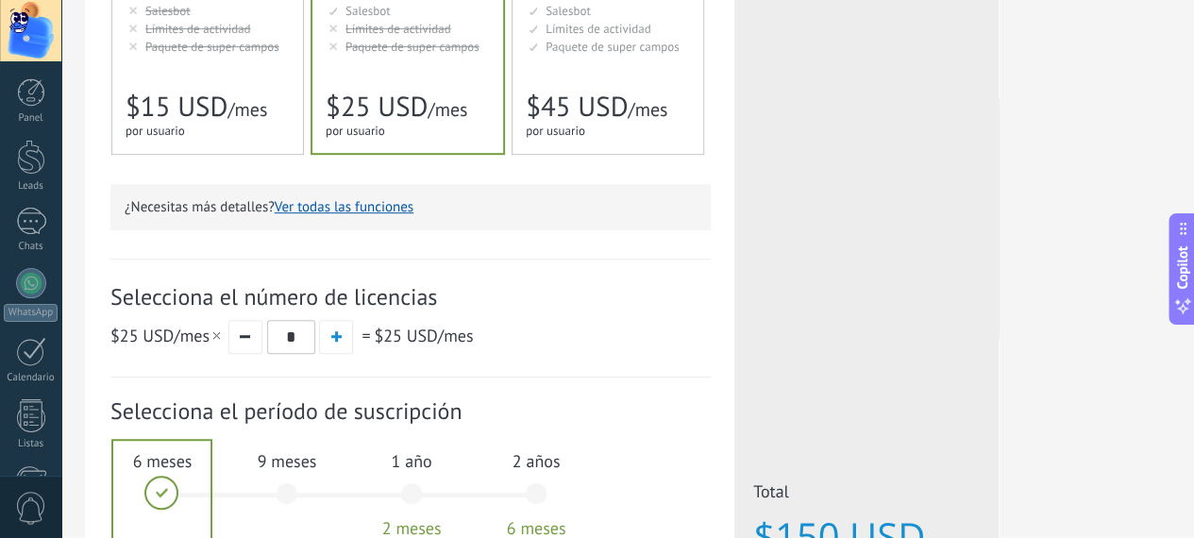
scroll to position [672, 0]
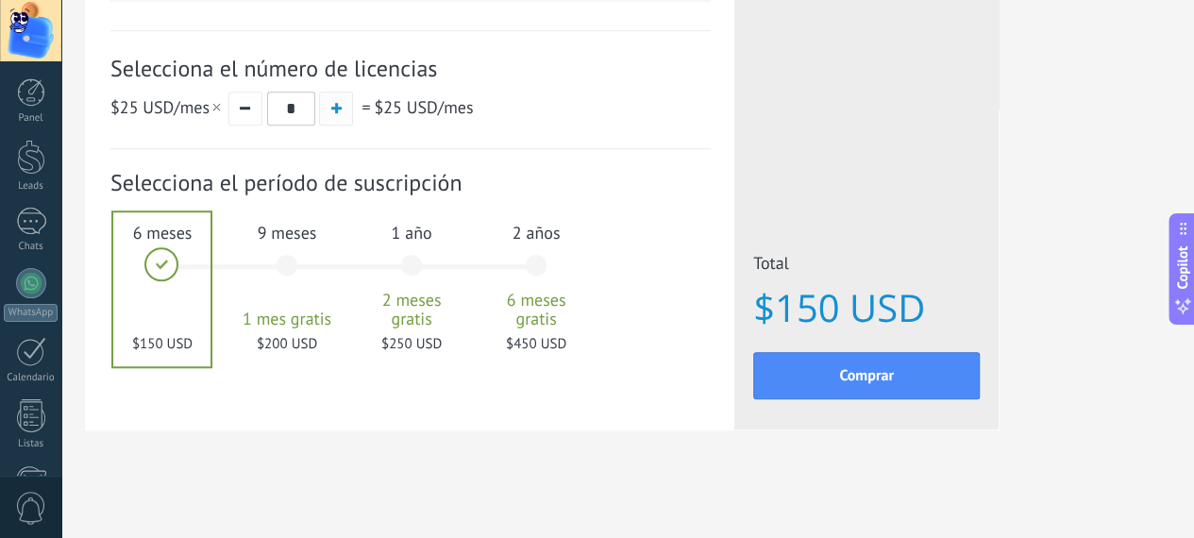
click at [353, 115] on button "button" at bounding box center [336, 109] width 34 height 34
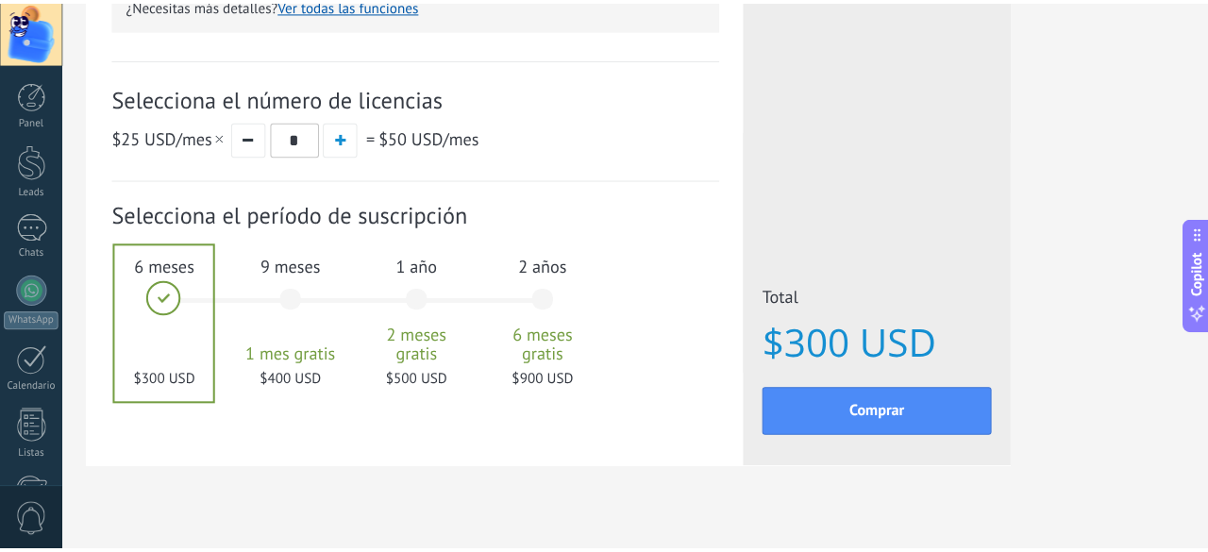
scroll to position [642, 0]
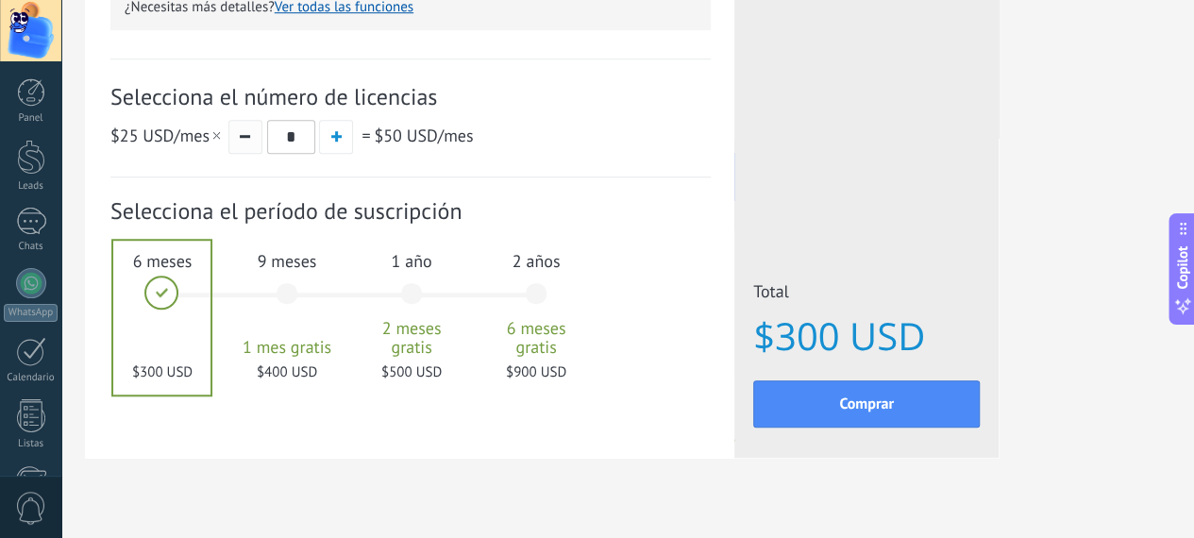
click at [262, 144] on button "button" at bounding box center [245, 137] width 34 height 34
type input "*"
click at [979, 419] on button "Comprar" at bounding box center [866, 403] width 226 height 47
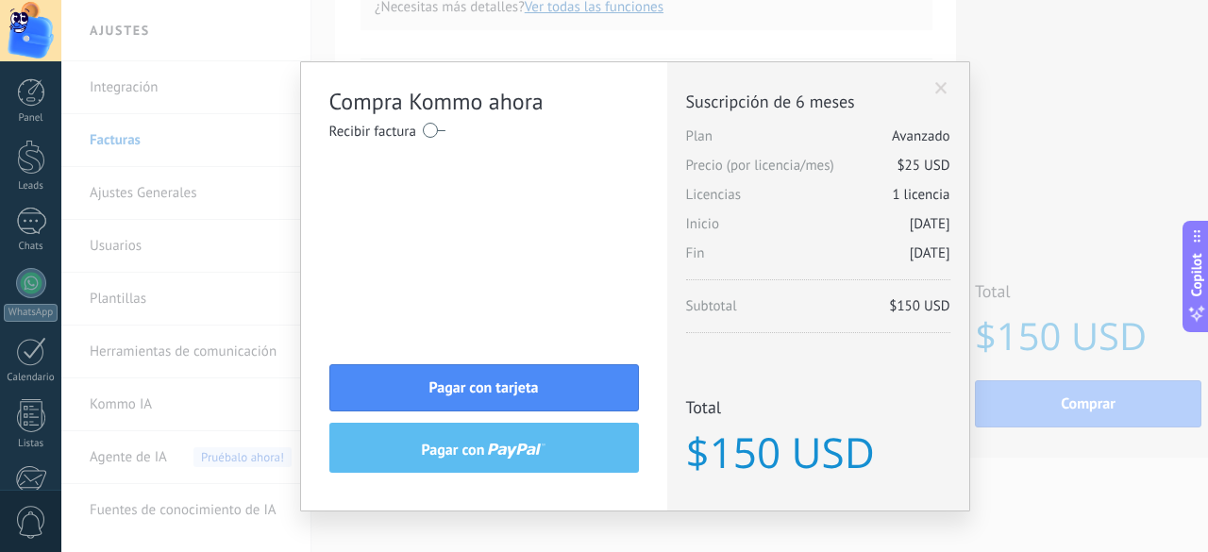
click at [426, 134] on label at bounding box center [434, 130] width 23 height 30
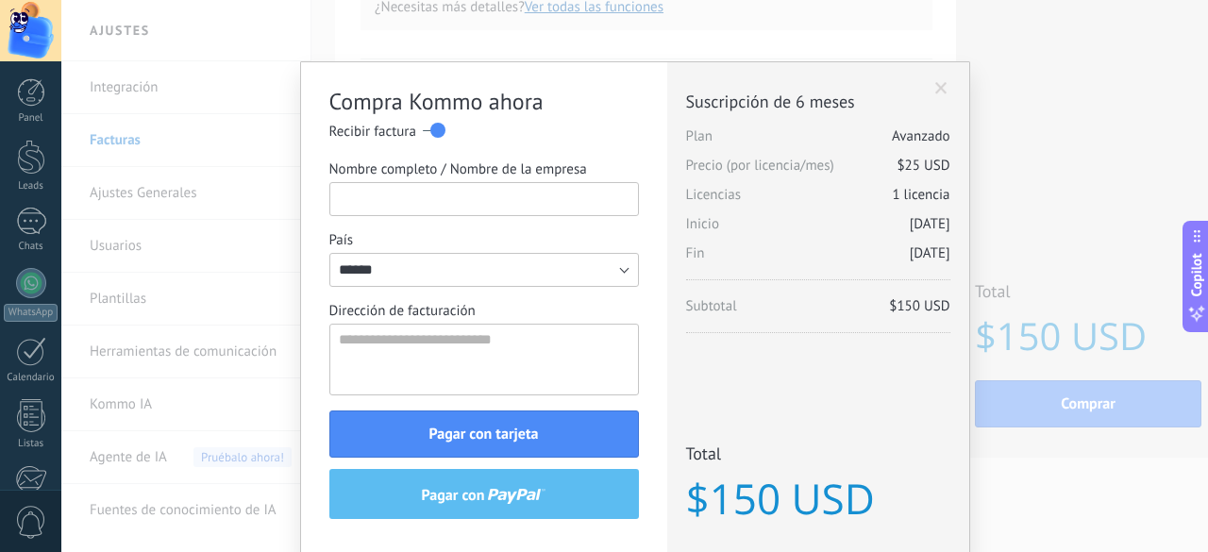
click at [441, 189] on input "Nombre completo / Nombre de la empresa" at bounding box center [483, 199] width 309 height 34
type input "*"
type input "**********"
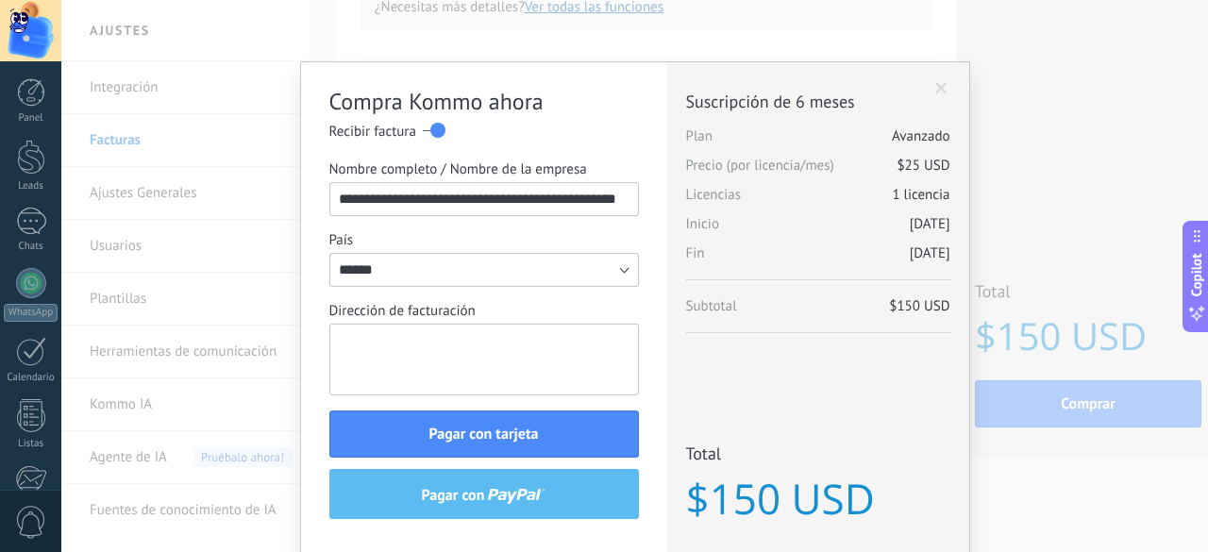
scroll to position [0, 0]
click at [480, 348] on textarea "Dirección de facturación" at bounding box center [483, 360] width 309 height 72
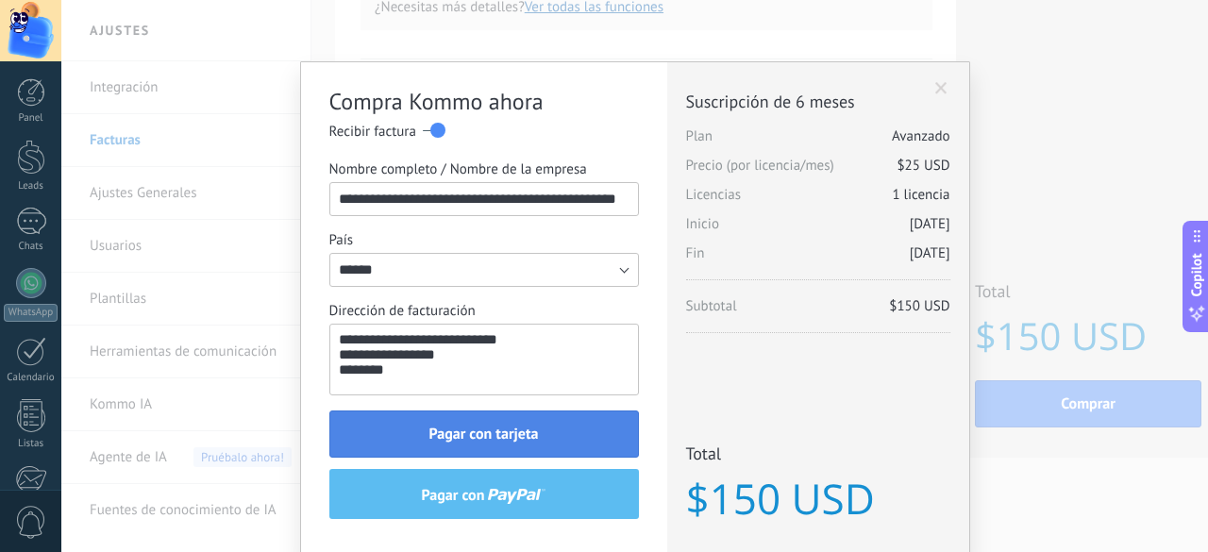
type textarea "**********"
click at [540, 429] on button "Pagar con tarjeta" at bounding box center [483, 433] width 309 height 47
